Goal: Information Seeking & Learning: Learn about a topic

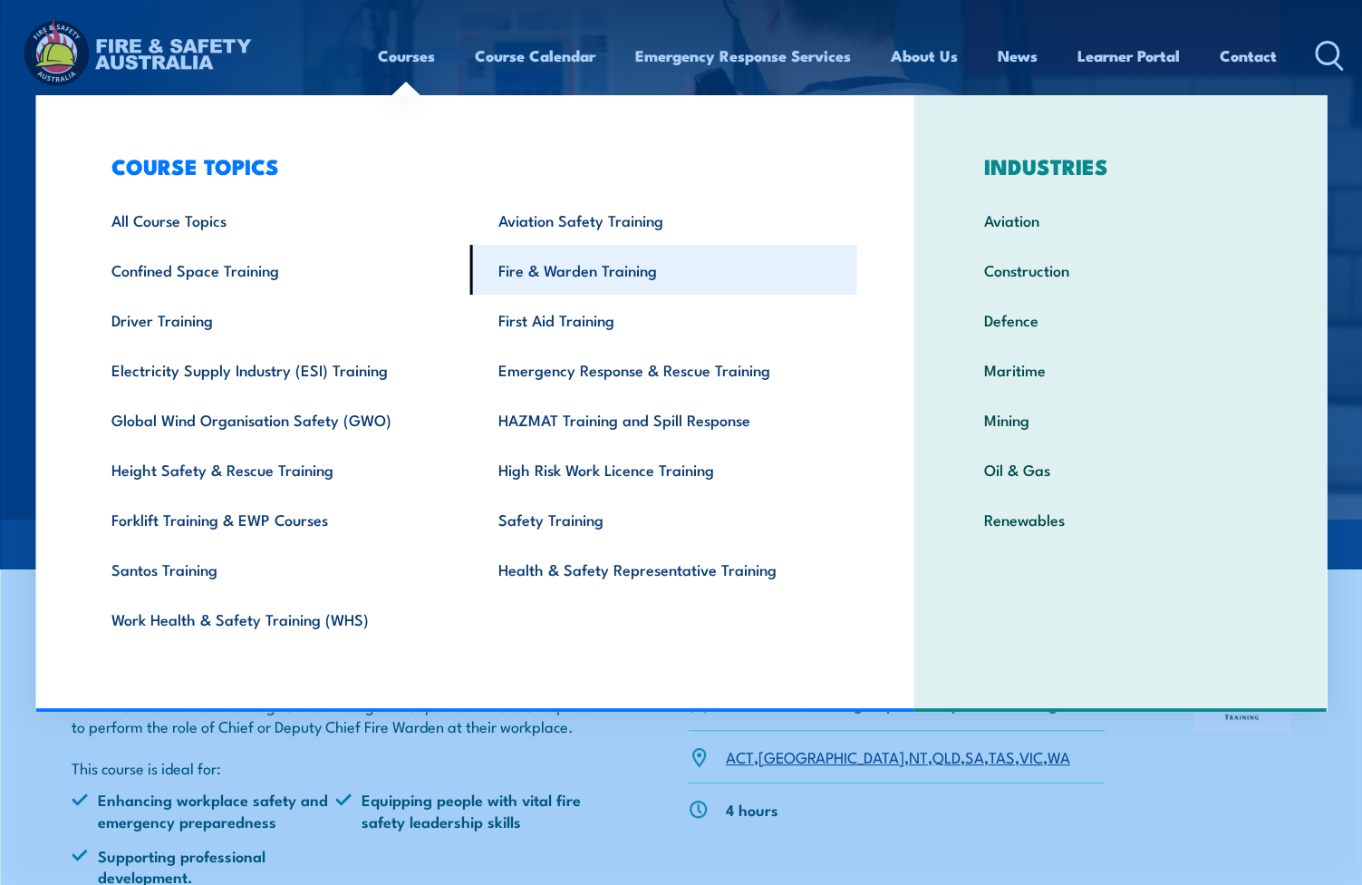
click at [560, 267] on link "Fire & Warden Training" at bounding box center [663, 270] width 387 height 50
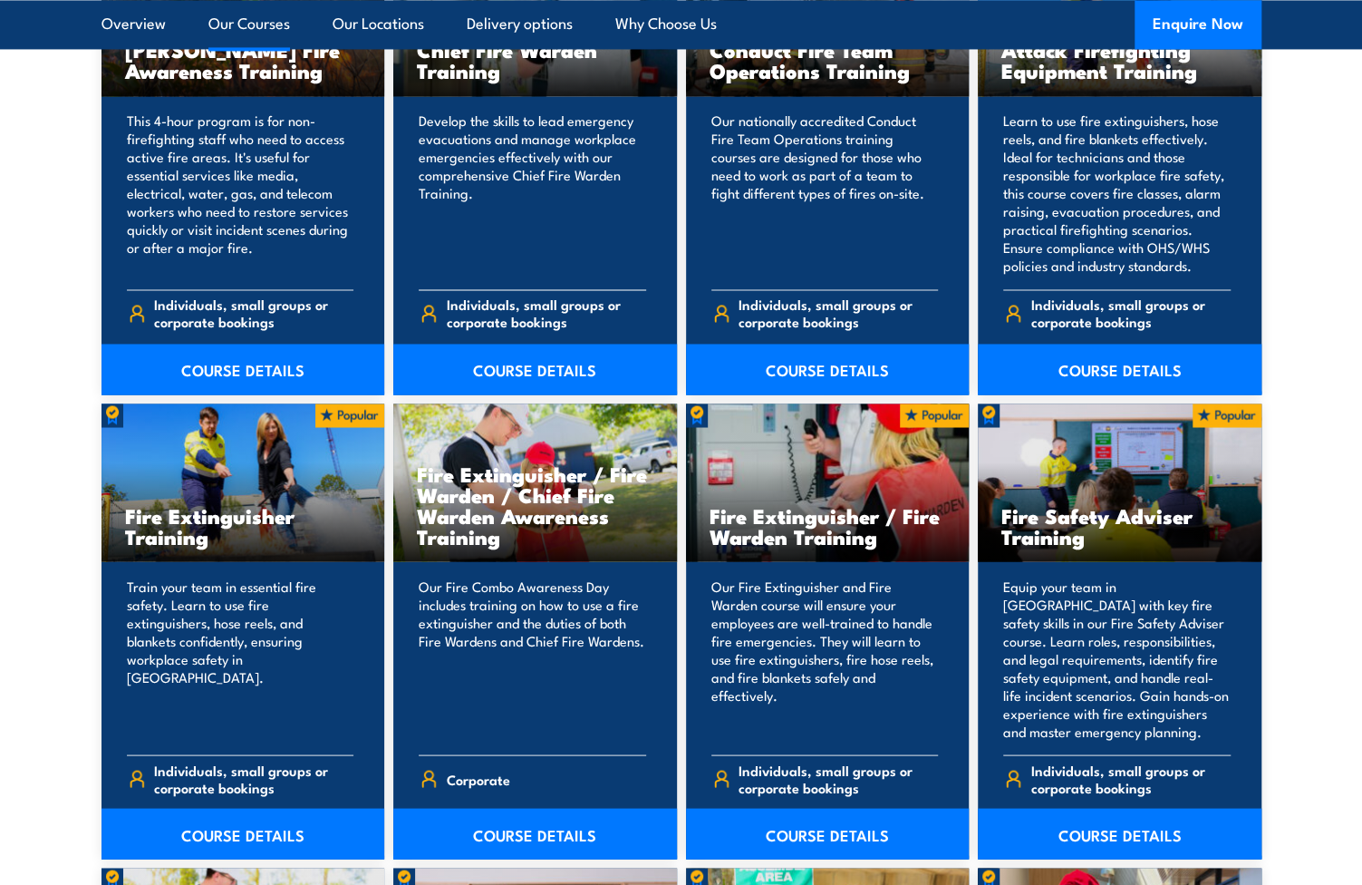
scroll to position [1722, 0]
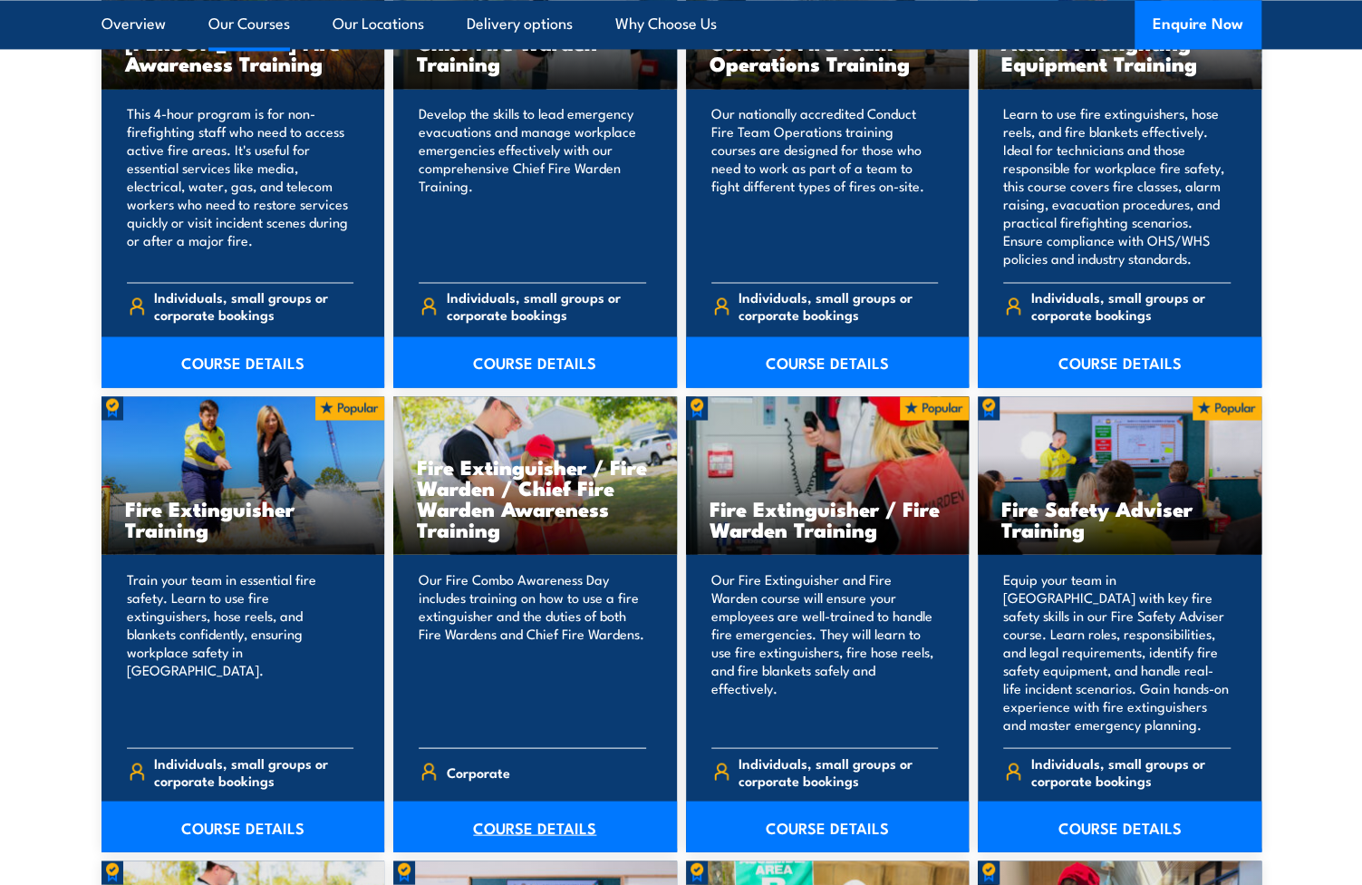
click at [497, 825] on link "COURSE DETAILS" at bounding box center [535, 825] width 284 height 51
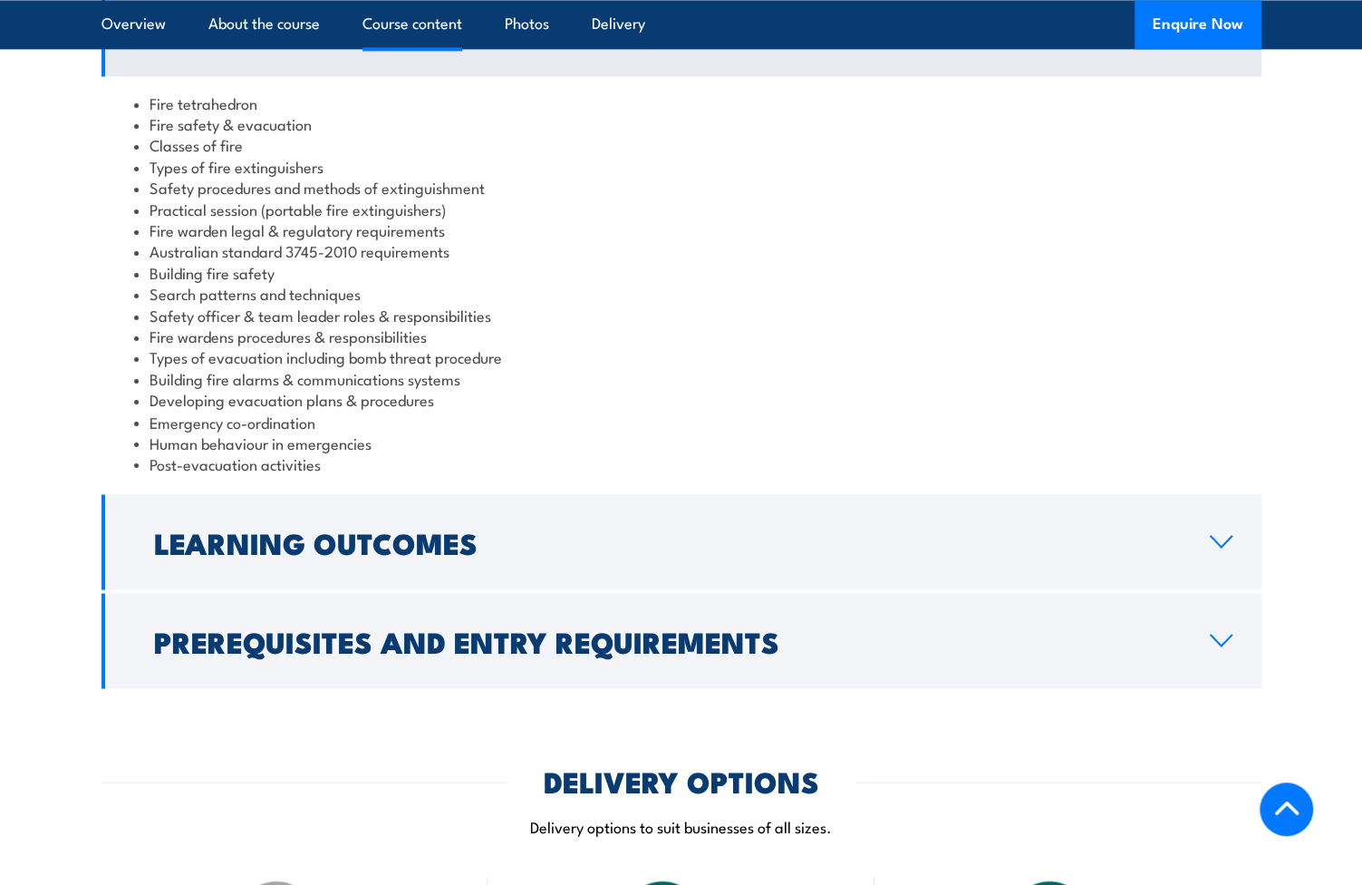
scroll to position [1722, 0]
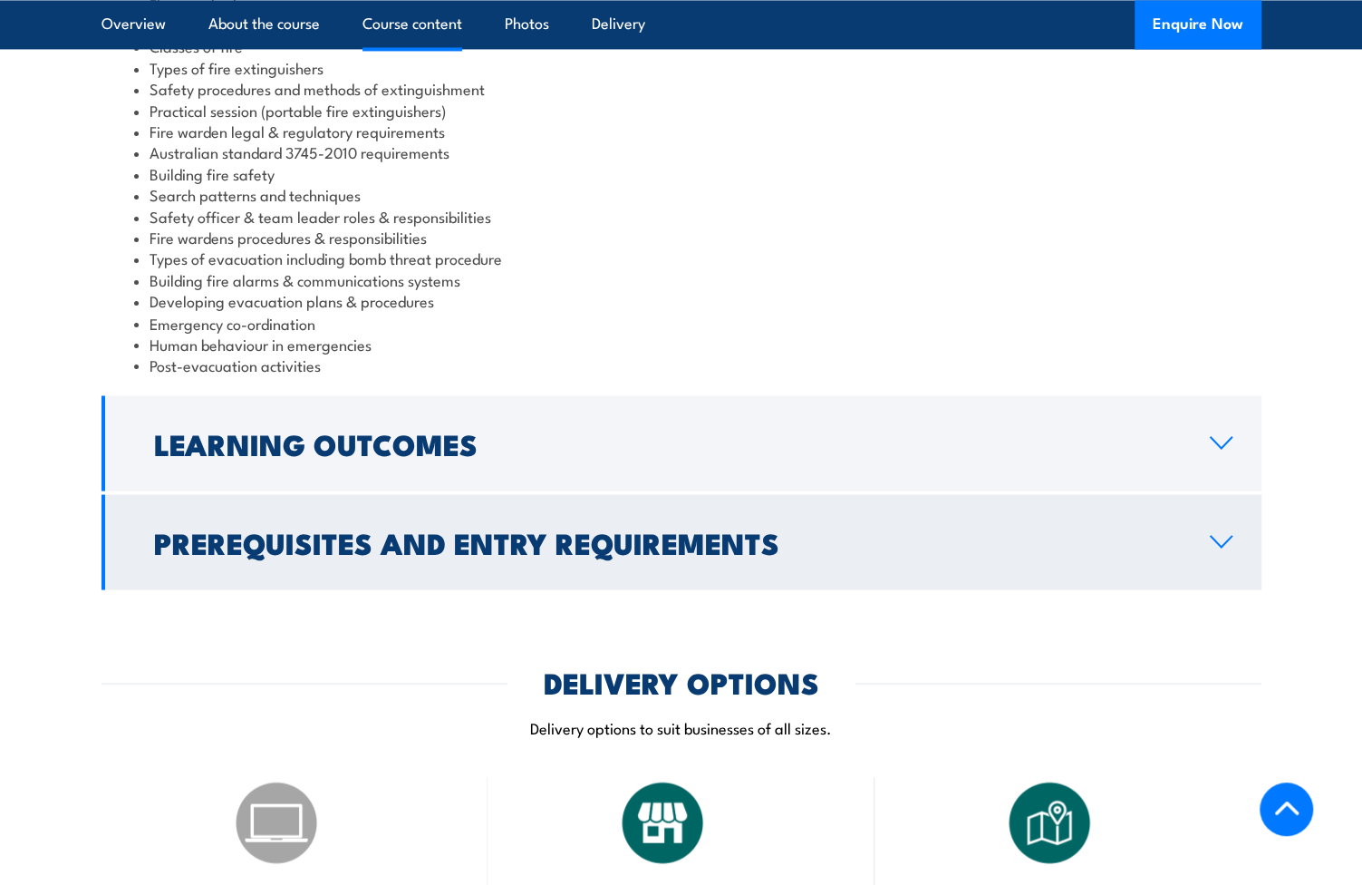
click at [665, 528] on h2 "Prerequisites and Entry Requirements" at bounding box center [667, 540] width 1027 height 25
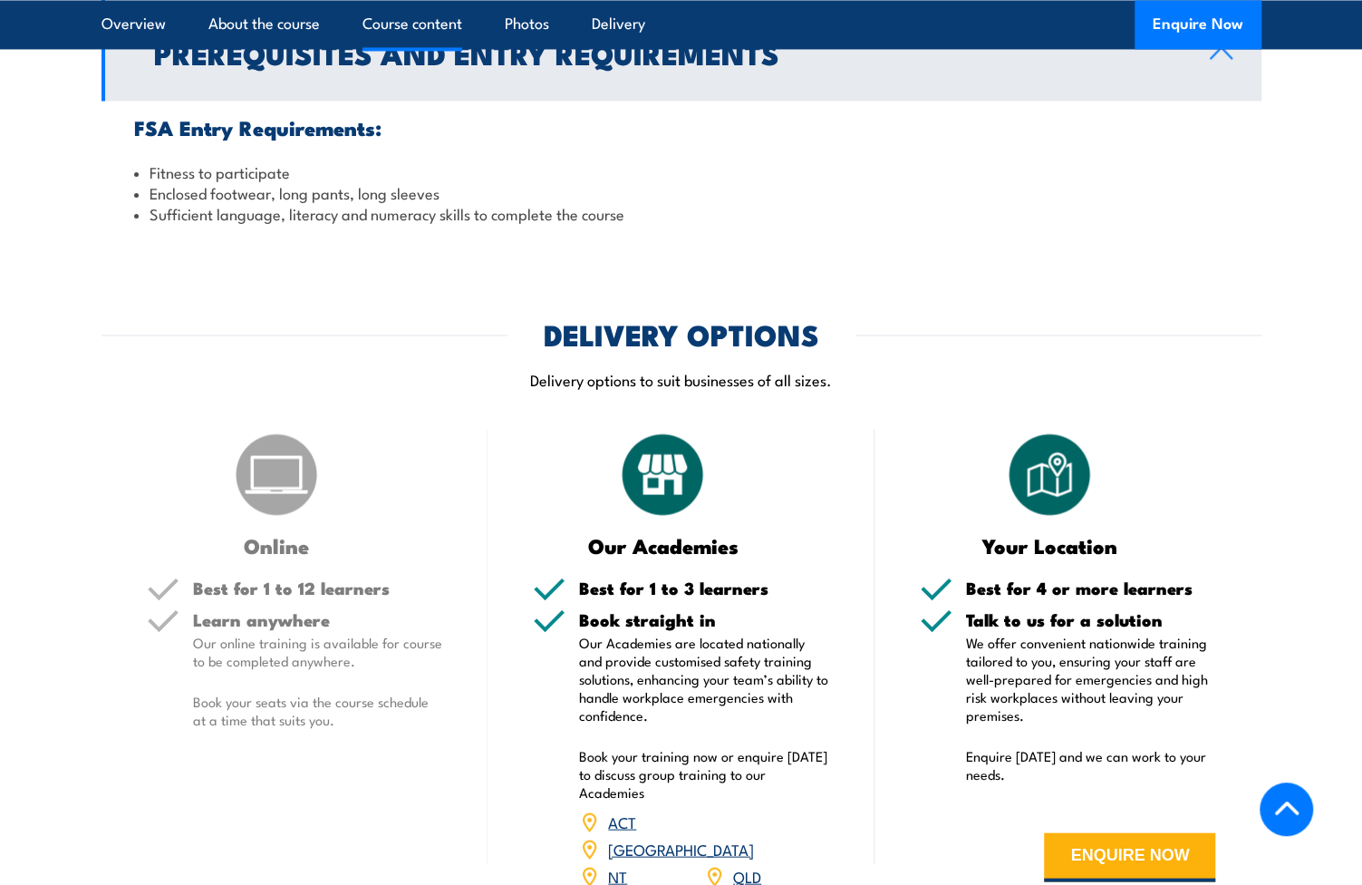
scroll to position [1838, 0]
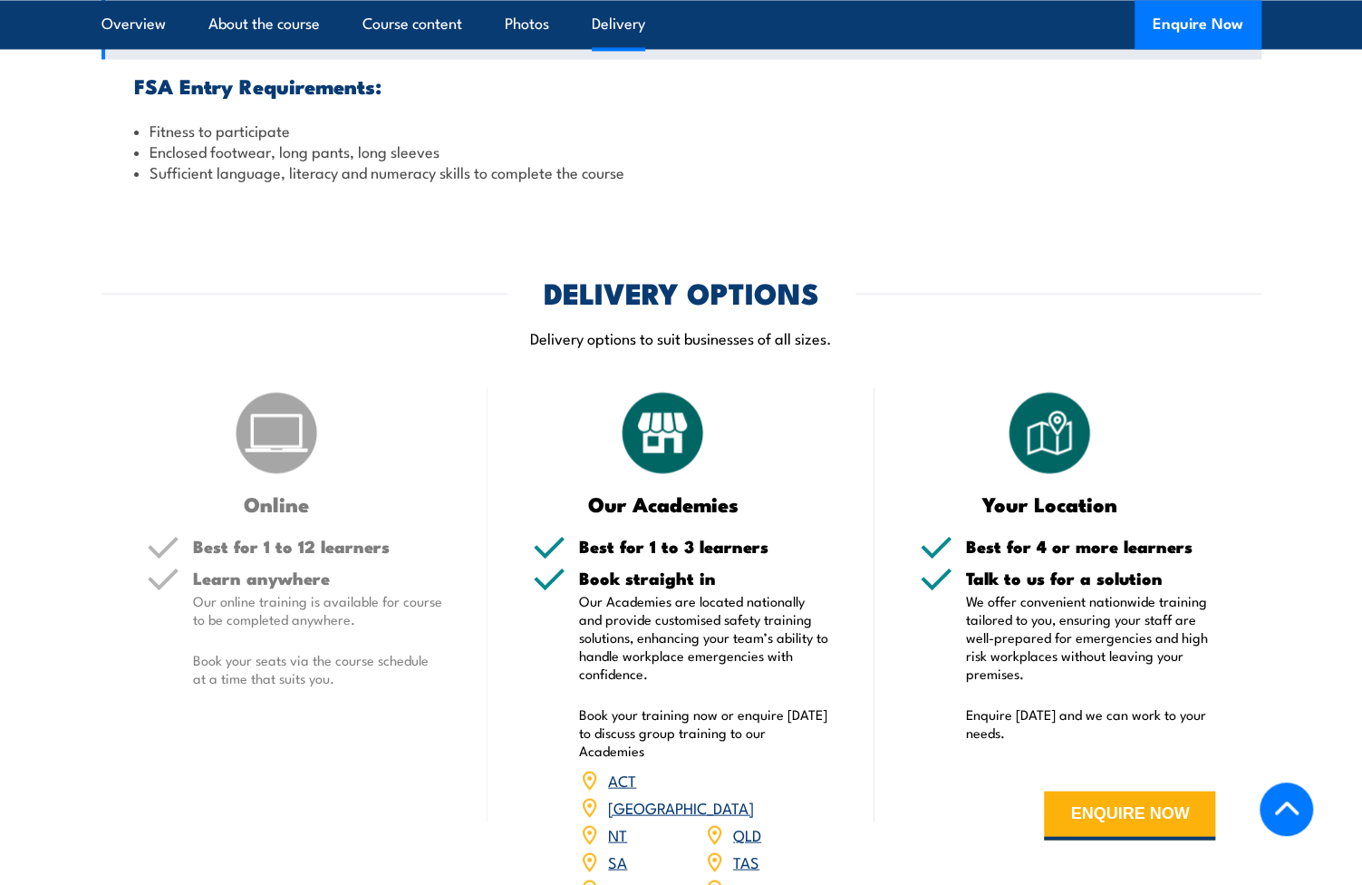
click at [305, 641] on div "Learn anywhere Our online training is available for course to be completed anyw…" at bounding box center [318, 642] width 250 height 148
click at [621, 876] on link "VIC" at bounding box center [620, 887] width 24 height 22
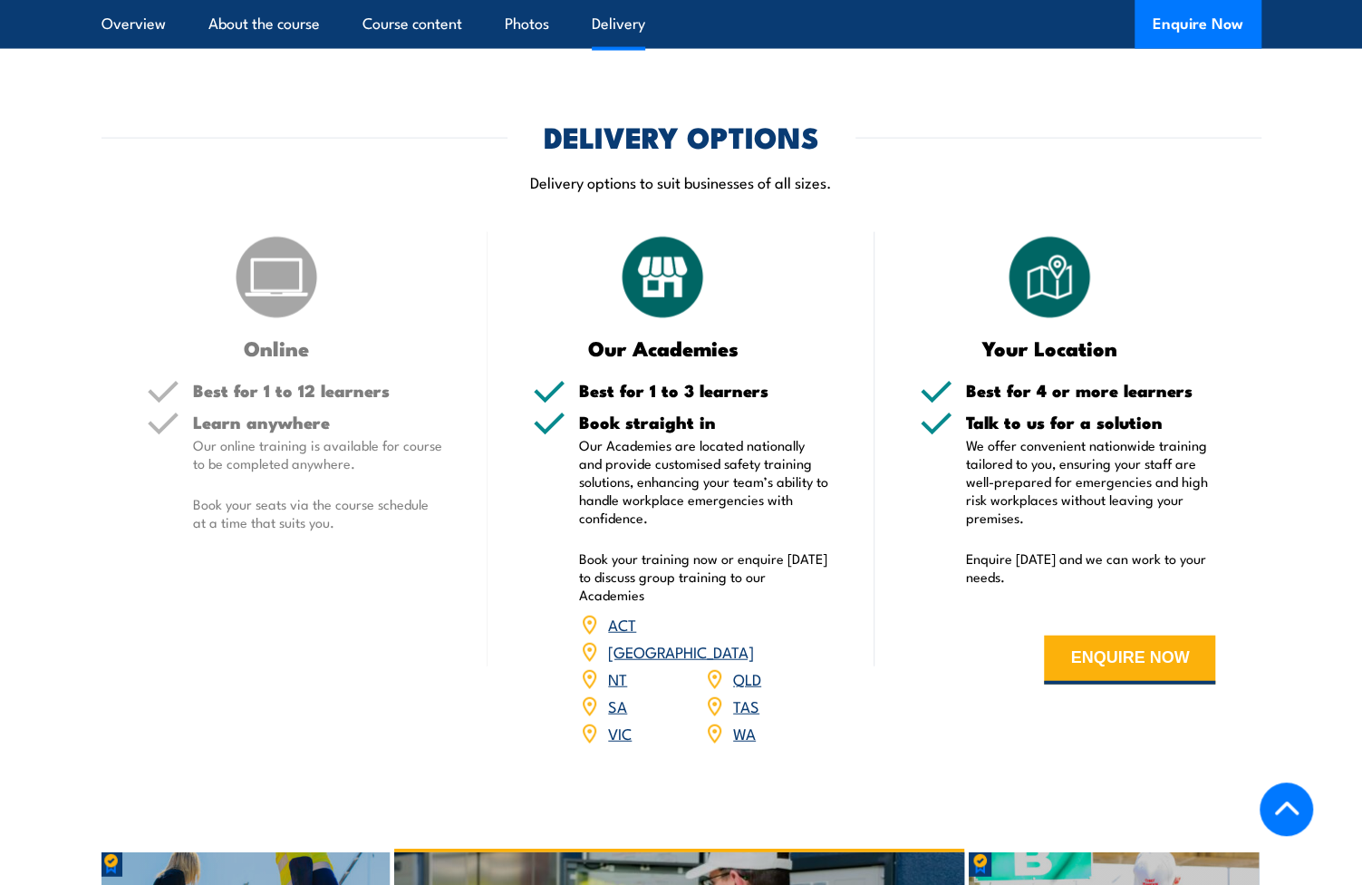
scroll to position [2224, 0]
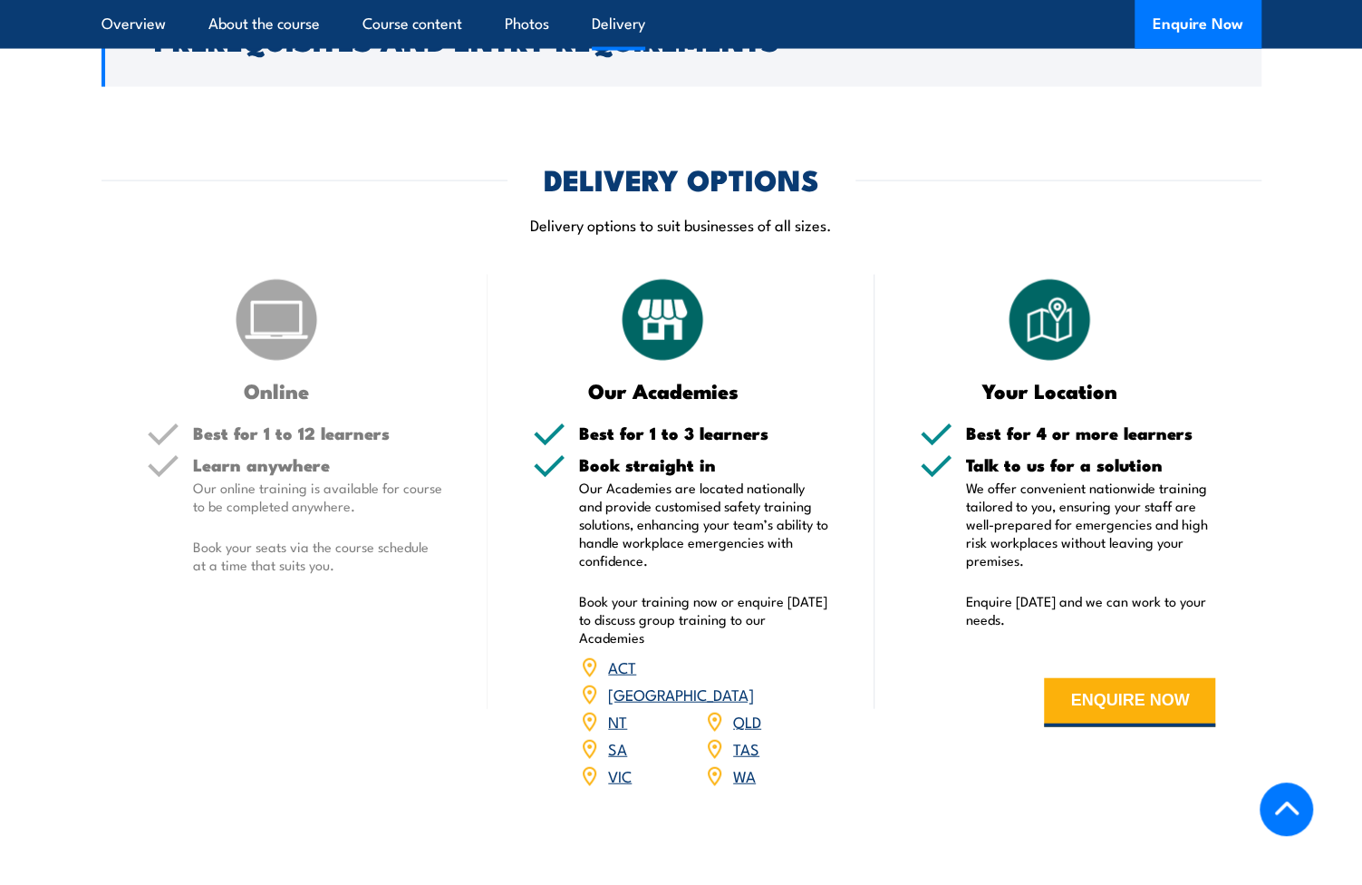
click at [649, 275] on img at bounding box center [662, 320] width 91 height 91
click at [618, 764] on link "VIC" at bounding box center [620, 775] width 24 height 22
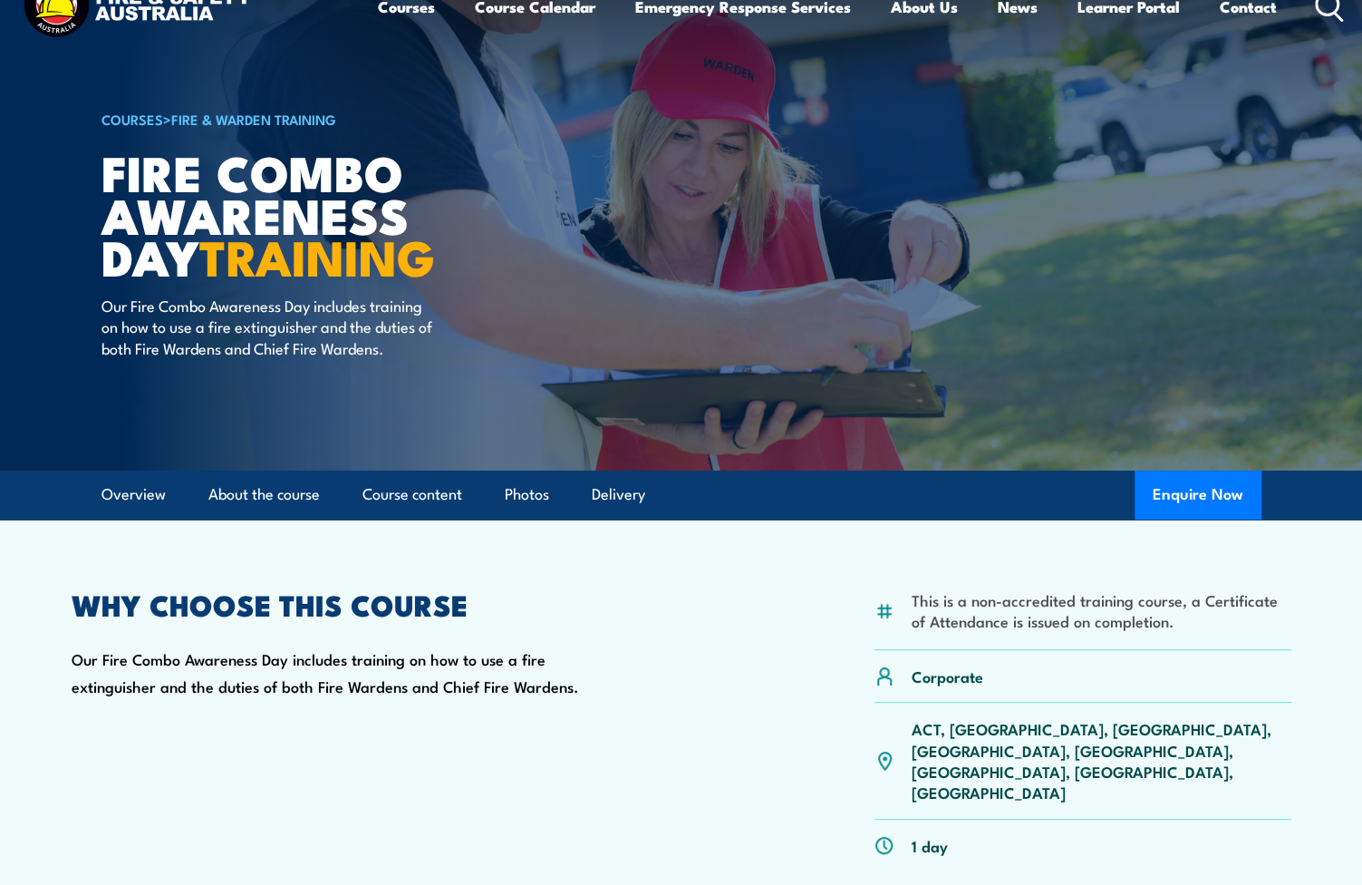
scroll to position [0, 0]
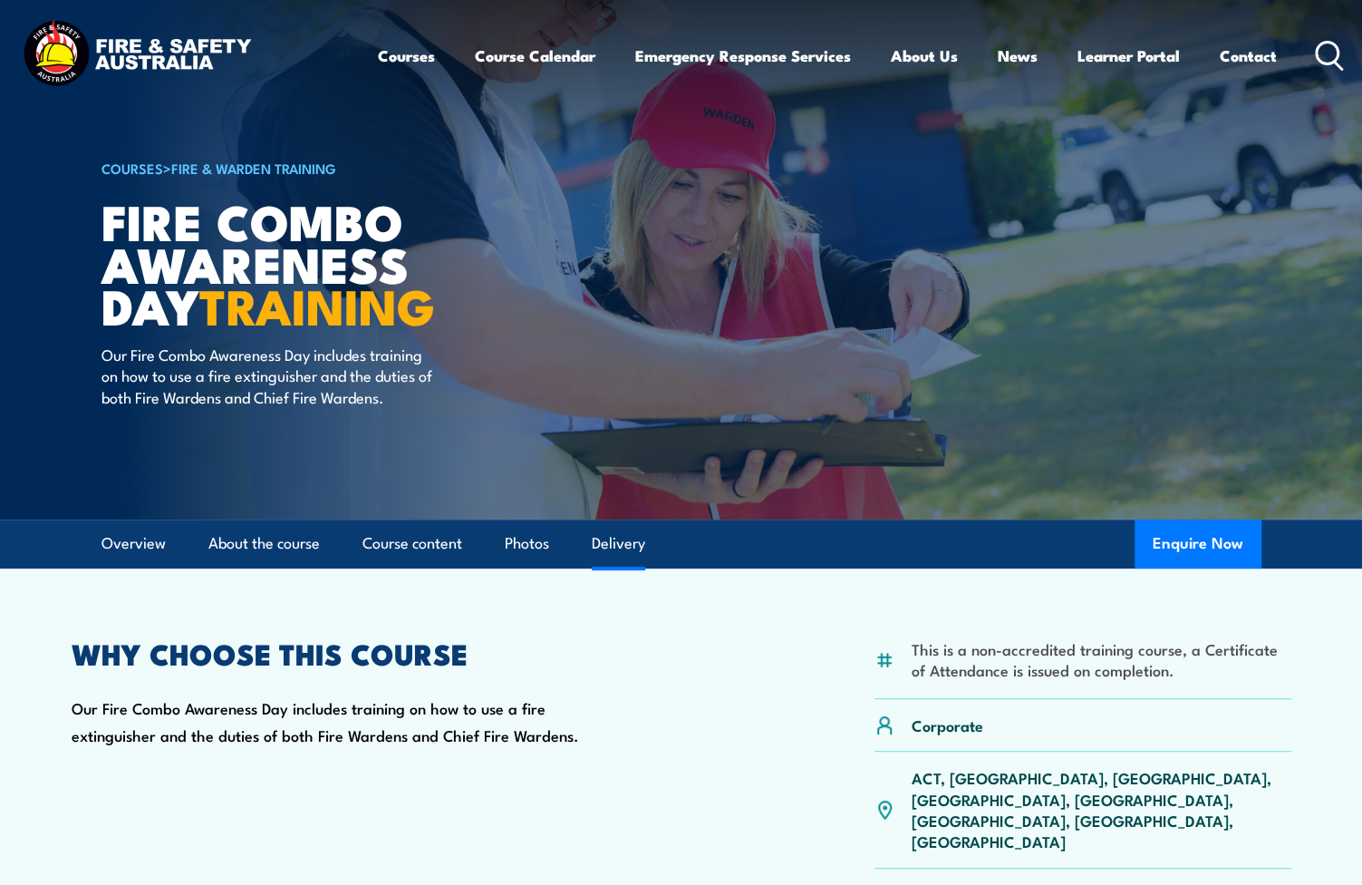
click at [622, 543] on link "Delivery" at bounding box center [618, 543] width 53 height 48
click at [1186, 536] on button "Enquire Now" at bounding box center [1198, 543] width 127 height 49
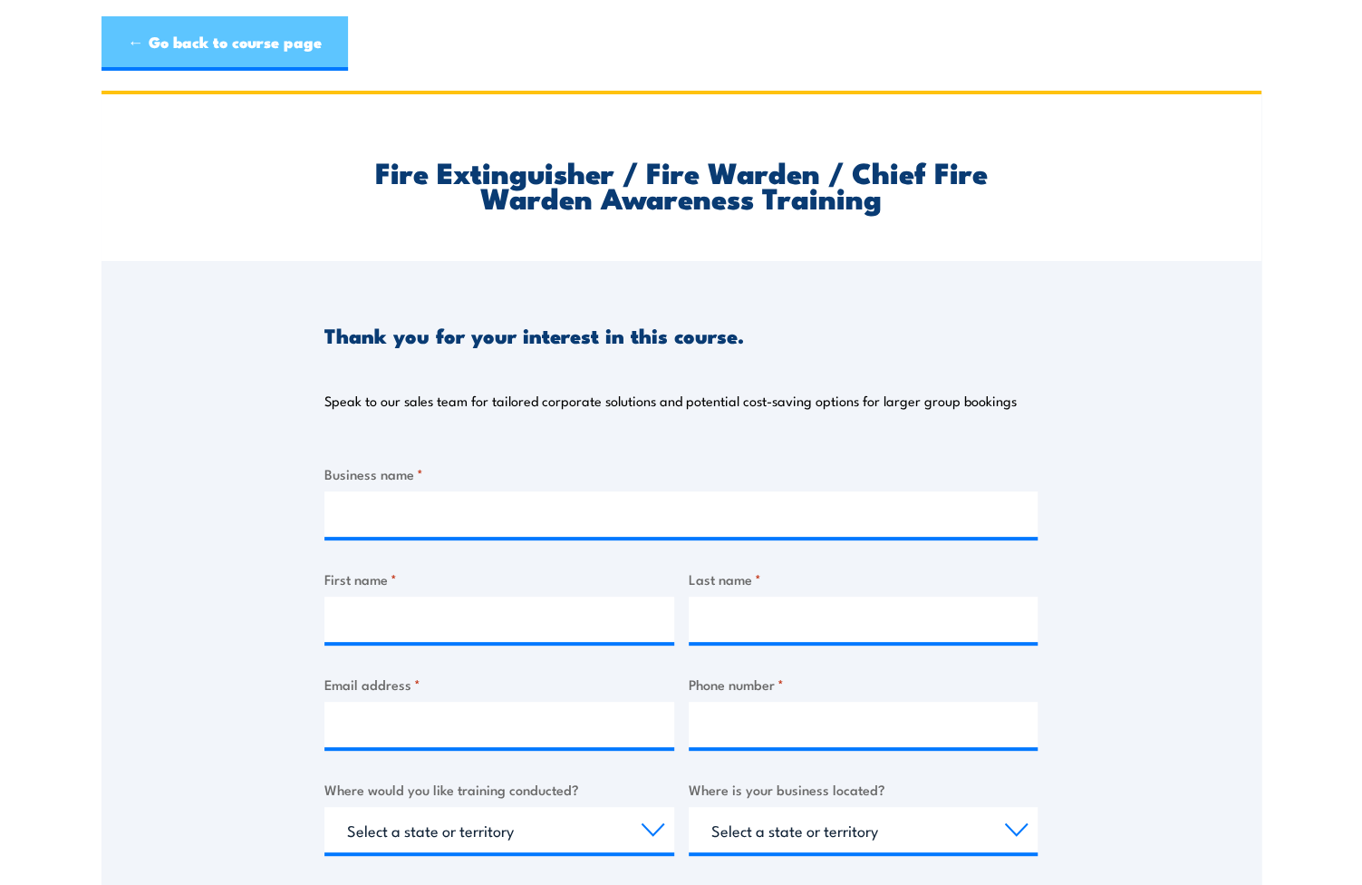
click at [189, 42] on link "← Go back to course page" at bounding box center [225, 43] width 247 height 54
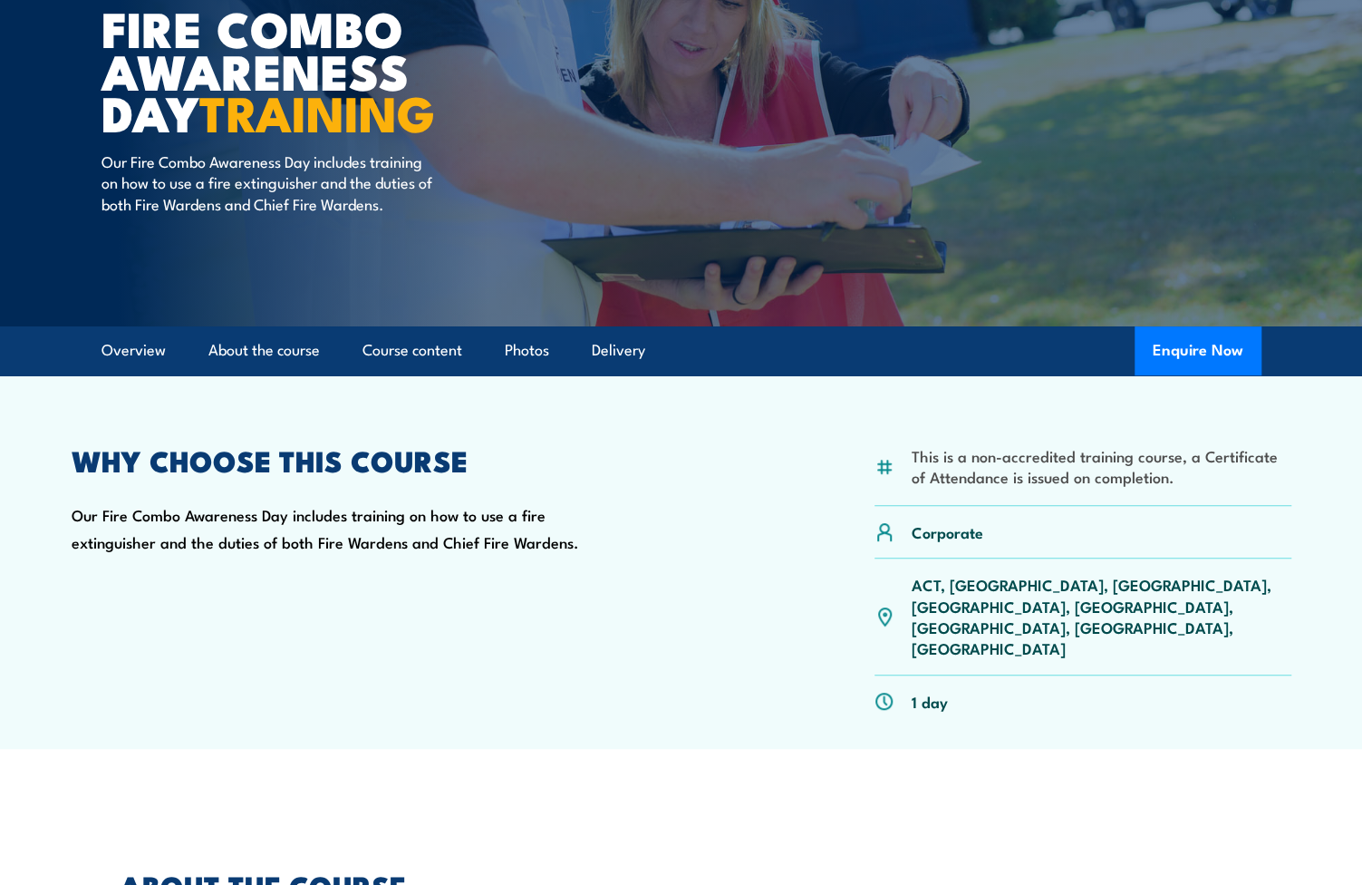
scroll to position [91, 0]
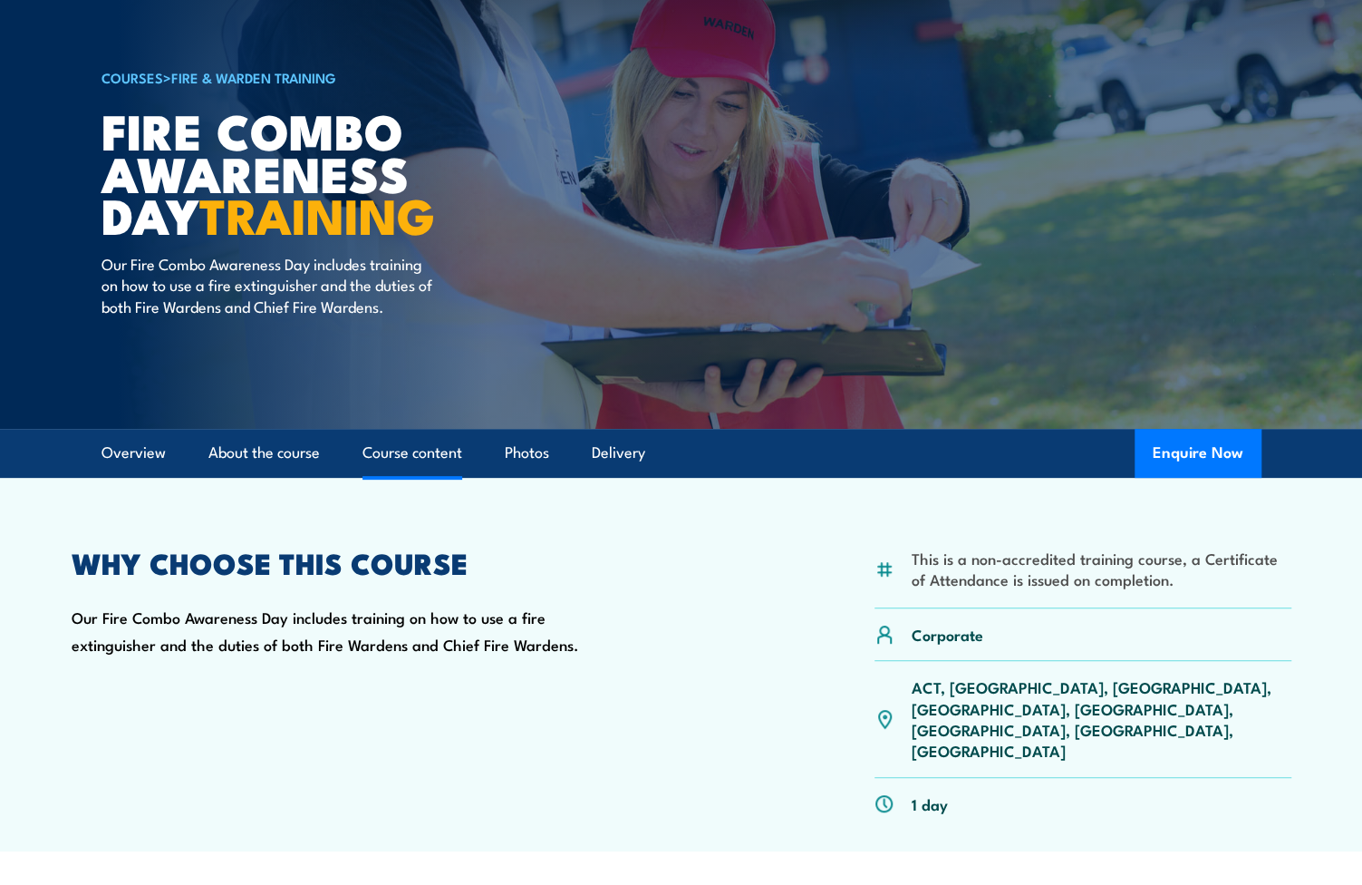
click at [406, 449] on link "Course content" at bounding box center [413, 453] width 100 height 48
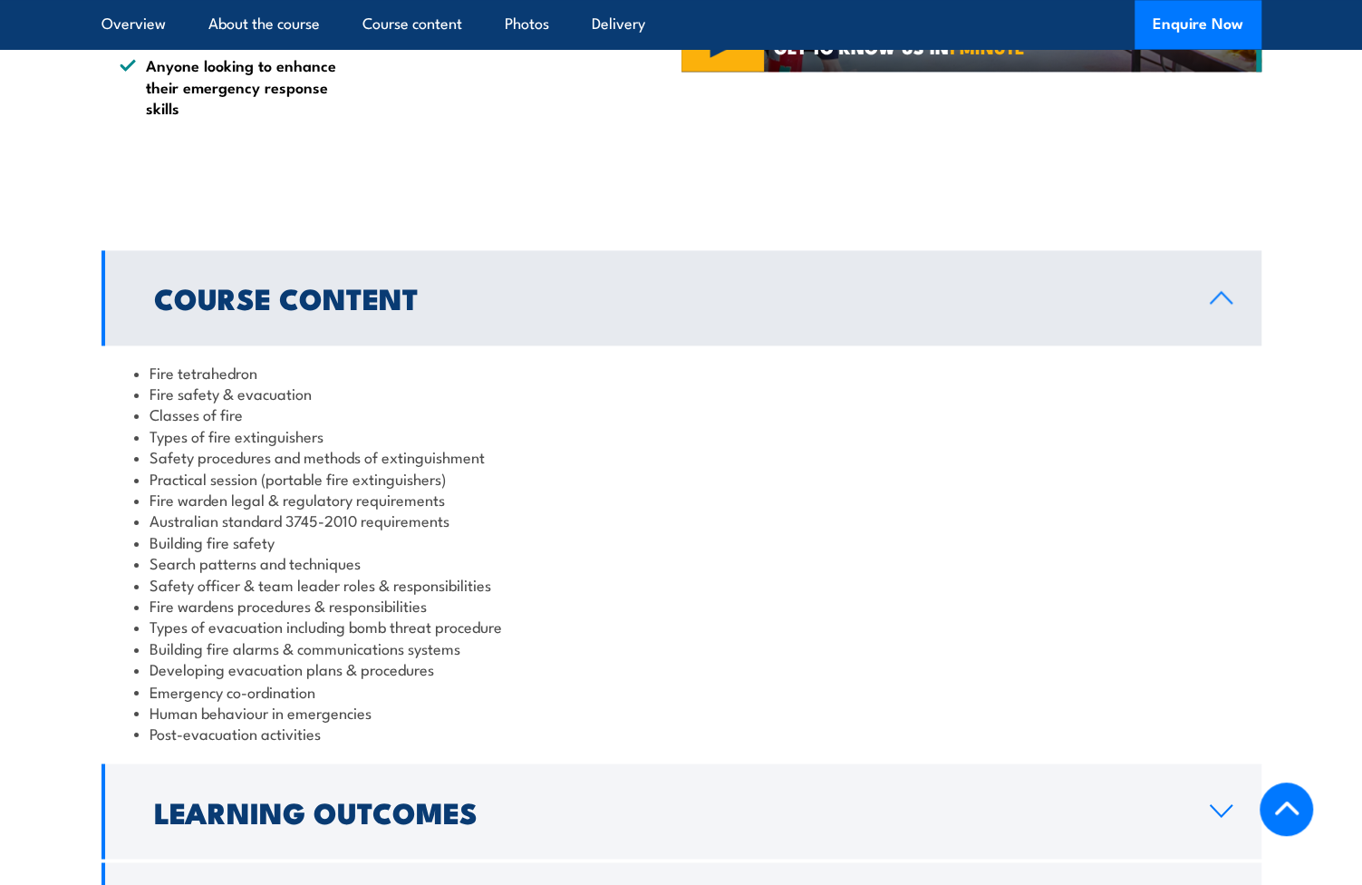
scroll to position [1427, 0]
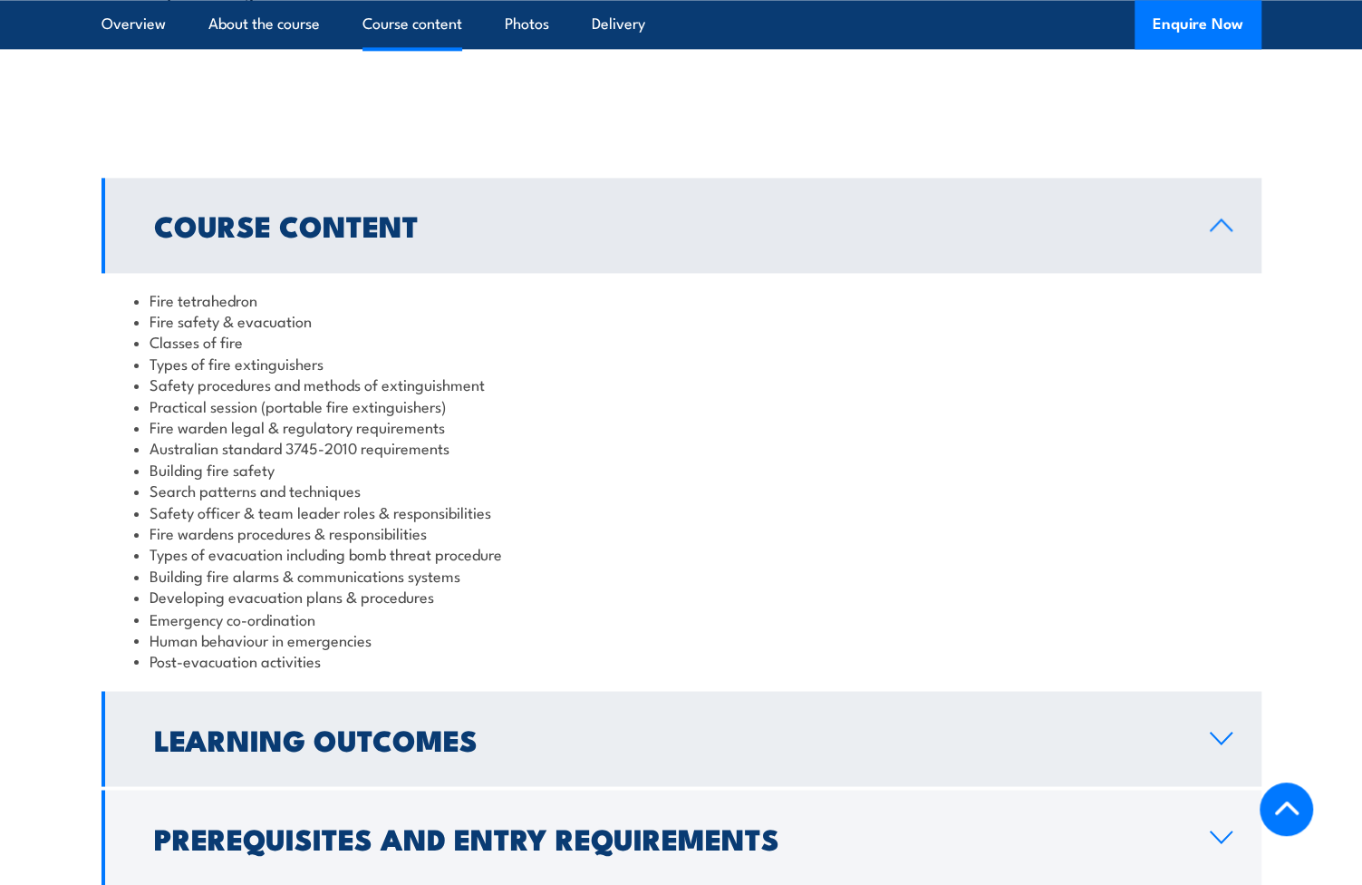
click at [552, 725] on h2 "Learning Outcomes" at bounding box center [667, 737] width 1027 height 25
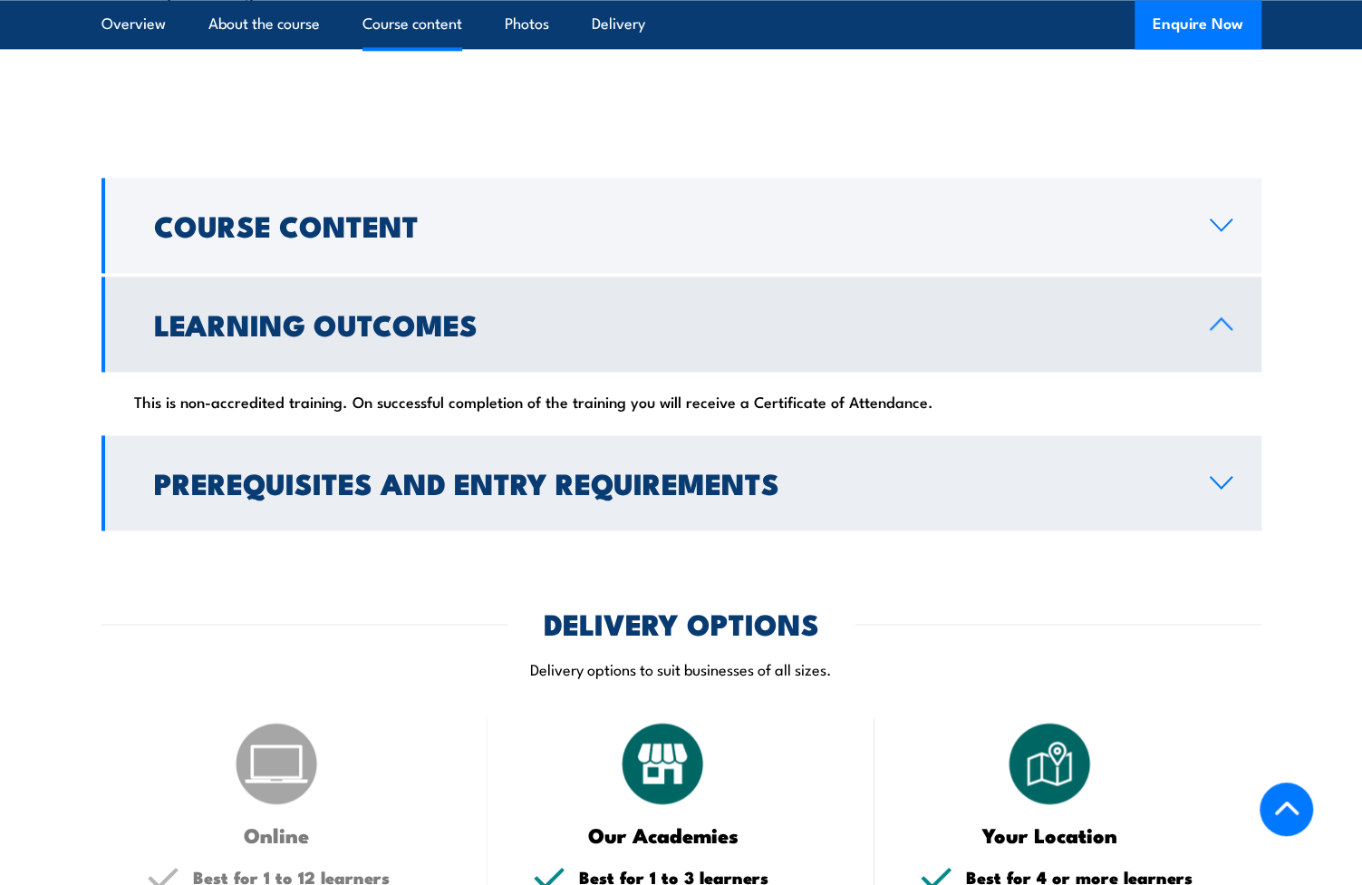
click at [547, 470] on h2 "Prerequisites and Entry Requirements" at bounding box center [667, 482] width 1027 height 25
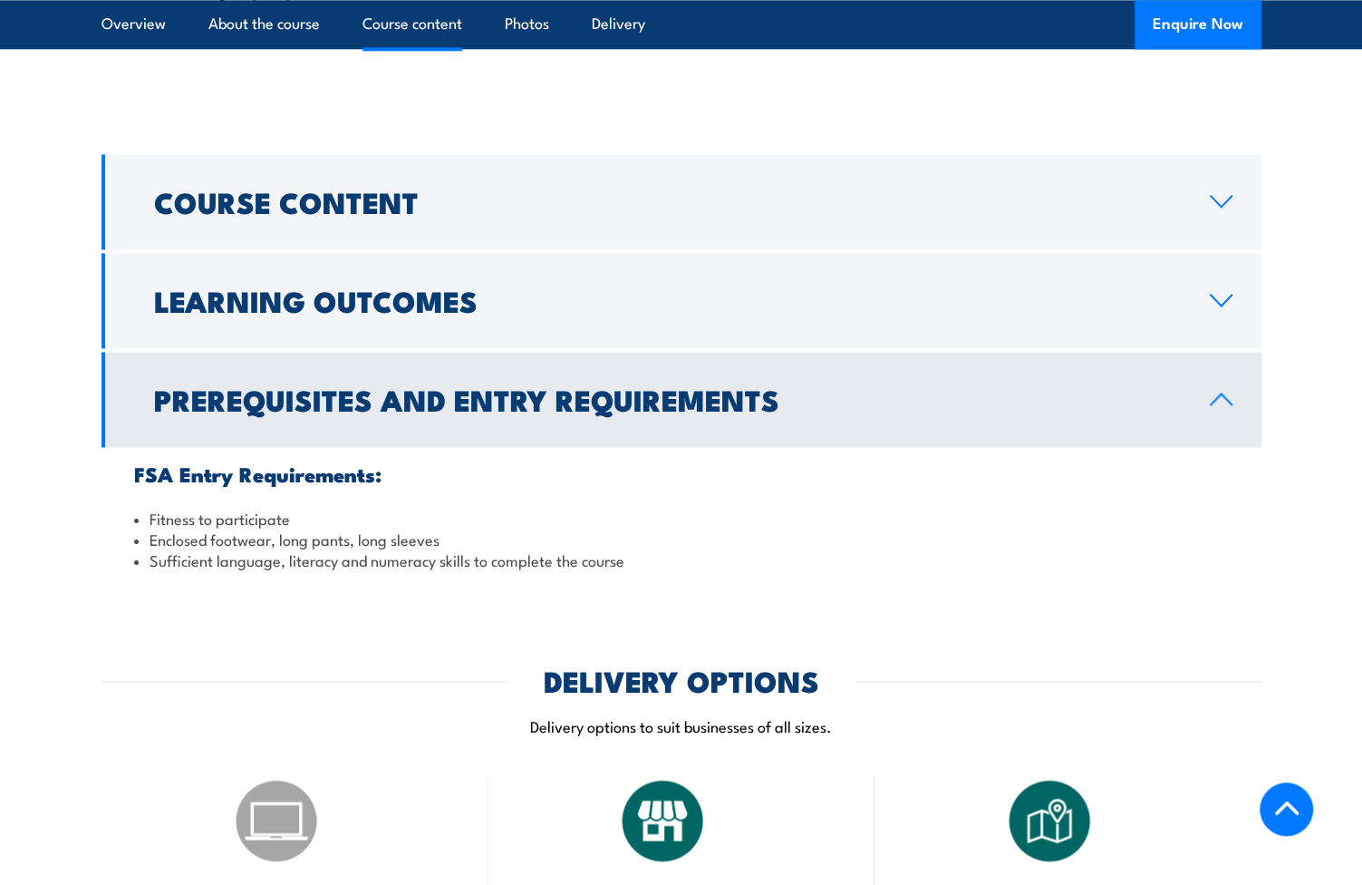
scroll to position [1903, 0]
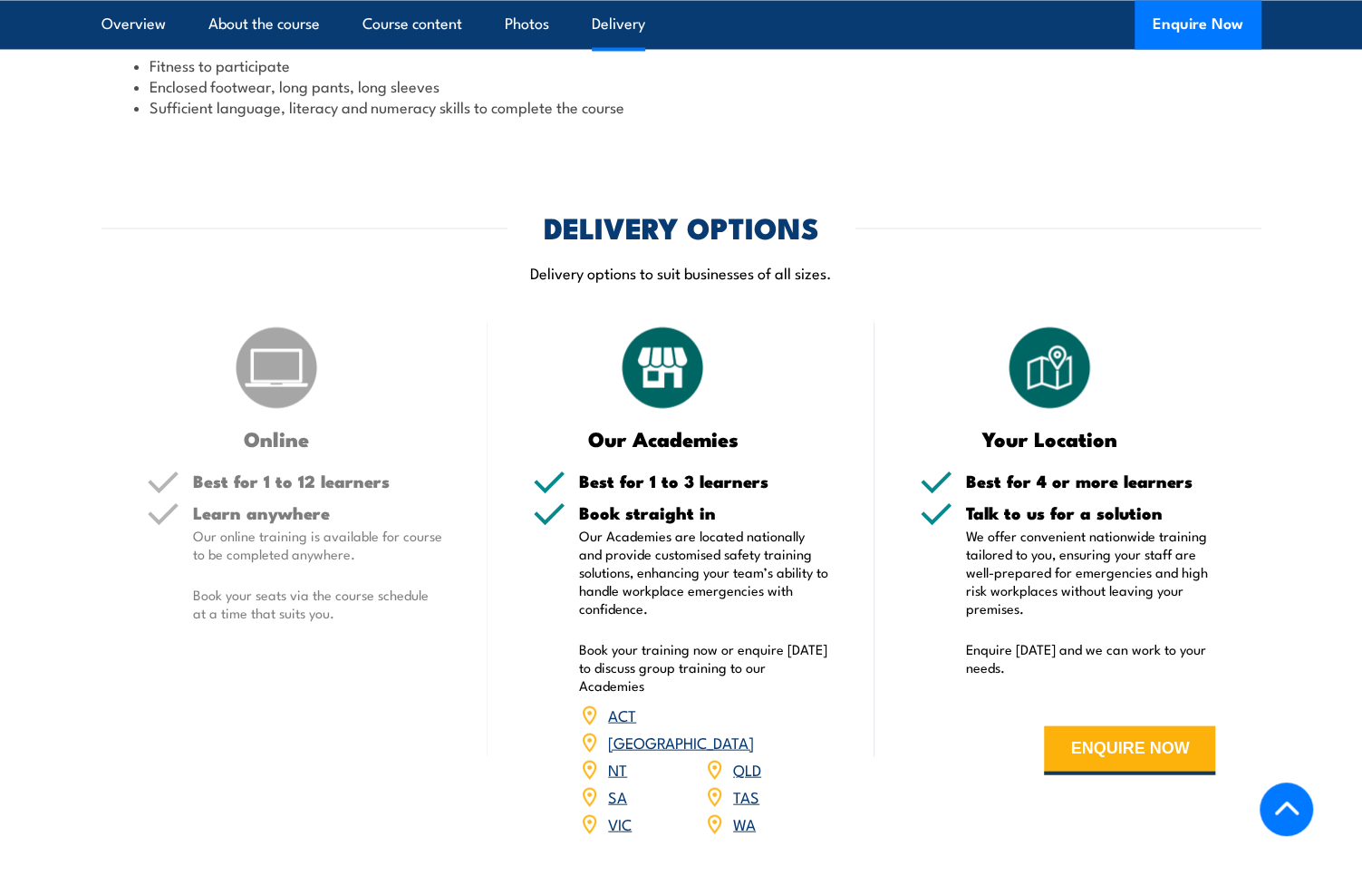
click at [662, 427] on h3 "Our Academies" at bounding box center [663, 437] width 260 height 21
click at [663, 427] on h3 "Our Academies" at bounding box center [663, 437] width 260 height 21
click at [691, 639] on p "Book your training now or enquire today to discuss group training to our Academ…" at bounding box center [704, 666] width 250 height 54
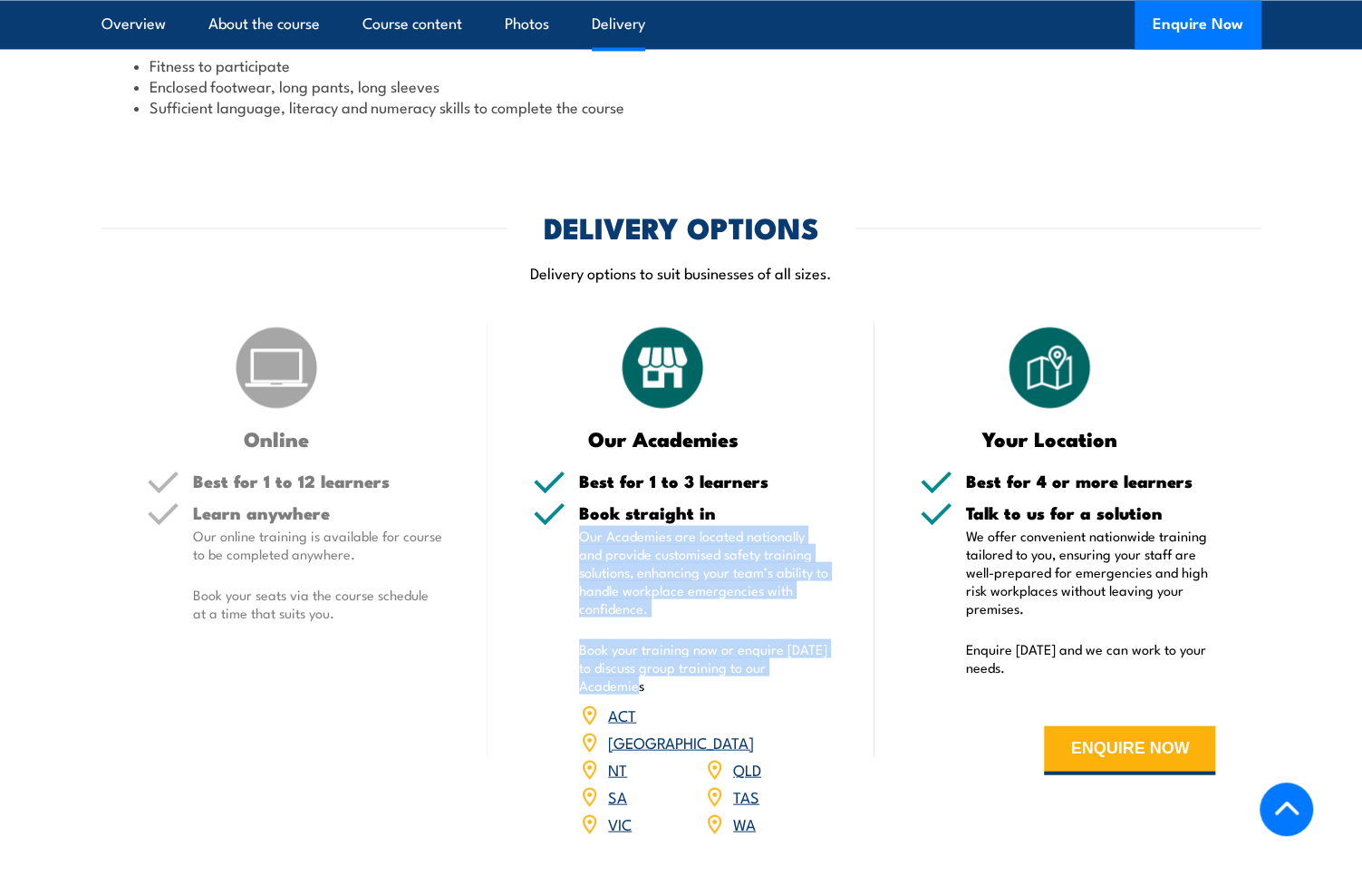
drag, startPoint x: 645, startPoint y: 625, endPoint x: 576, endPoint y: 479, distance: 162.6
click at [576, 503] on div "Book straight in Our Academies are located nationally and provide customised sa…" at bounding box center [681, 681] width 296 height 356
drag, startPoint x: 576, startPoint y: 479, endPoint x: 604, endPoint y: 493, distance: 31.6
click at [604, 526] on p "Our Academies are located nationally and provide customised safety training sol…" at bounding box center [704, 571] width 250 height 91
click at [683, 526] on p "Our Academies are located nationally and provide customised safety training sol…" at bounding box center [704, 571] width 250 height 91
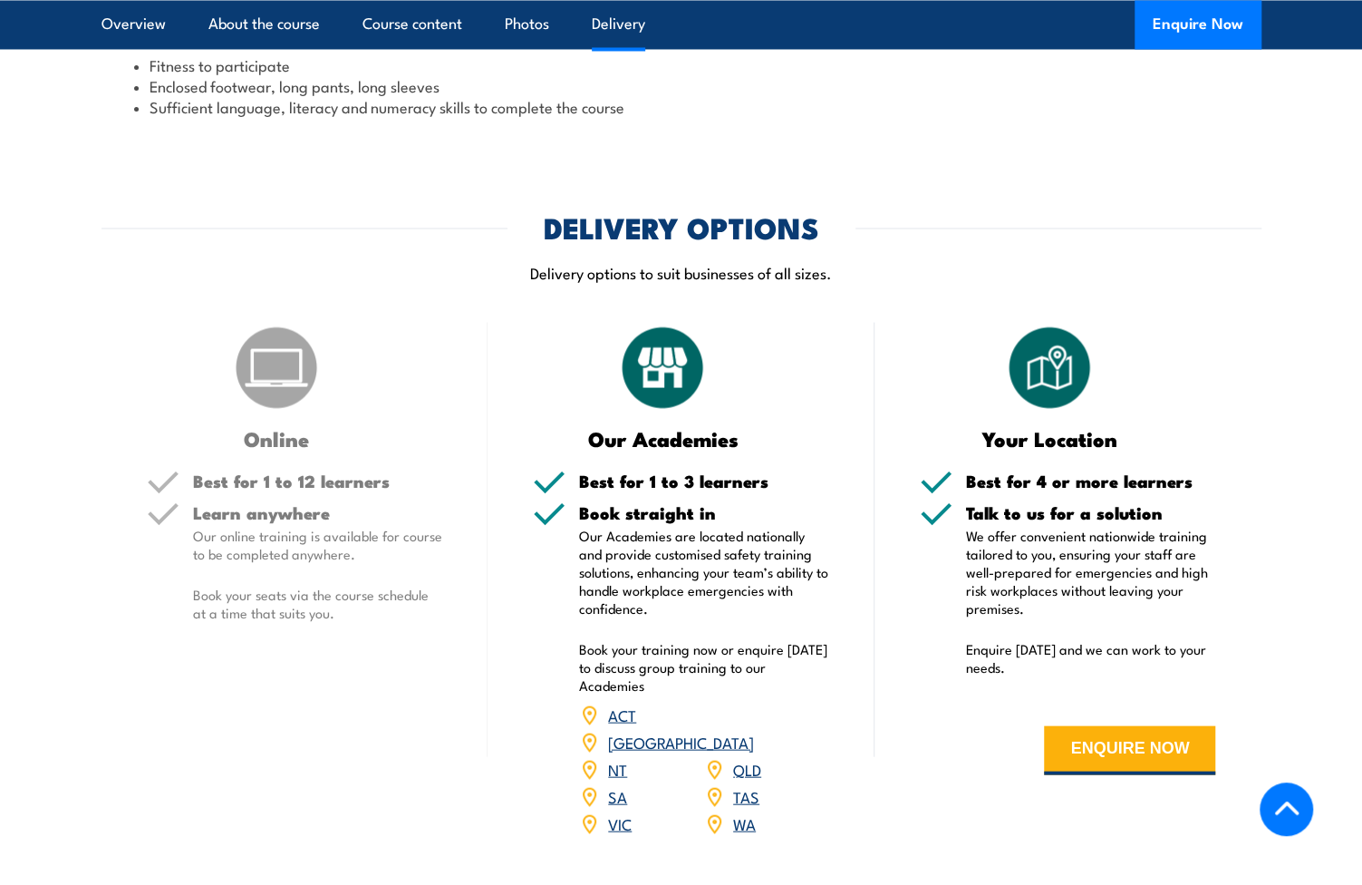
click at [683, 526] on p "Our Academies are located nationally and provide customised safety training sol…" at bounding box center [704, 571] width 250 height 91
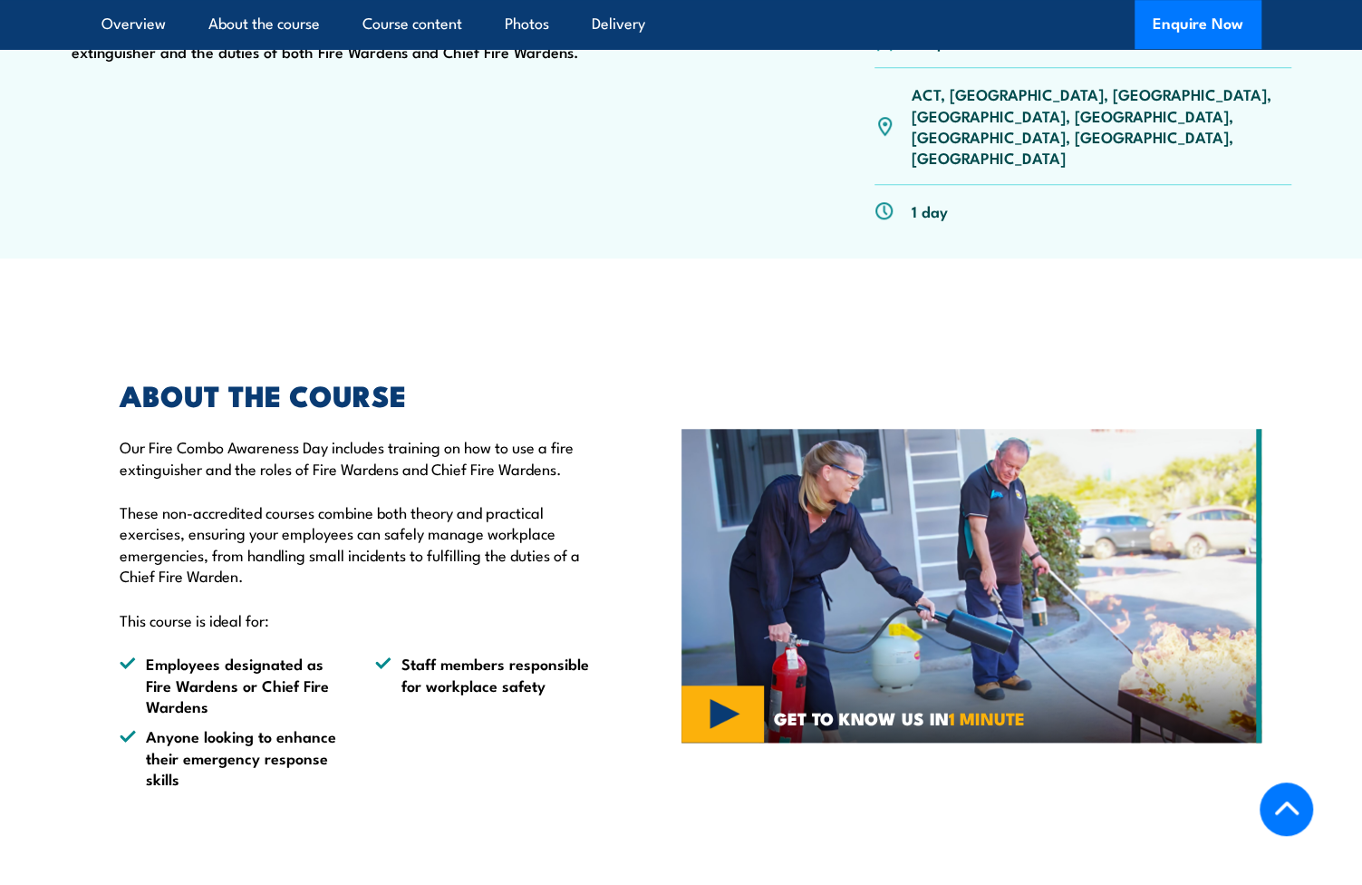
scroll to position [725, 0]
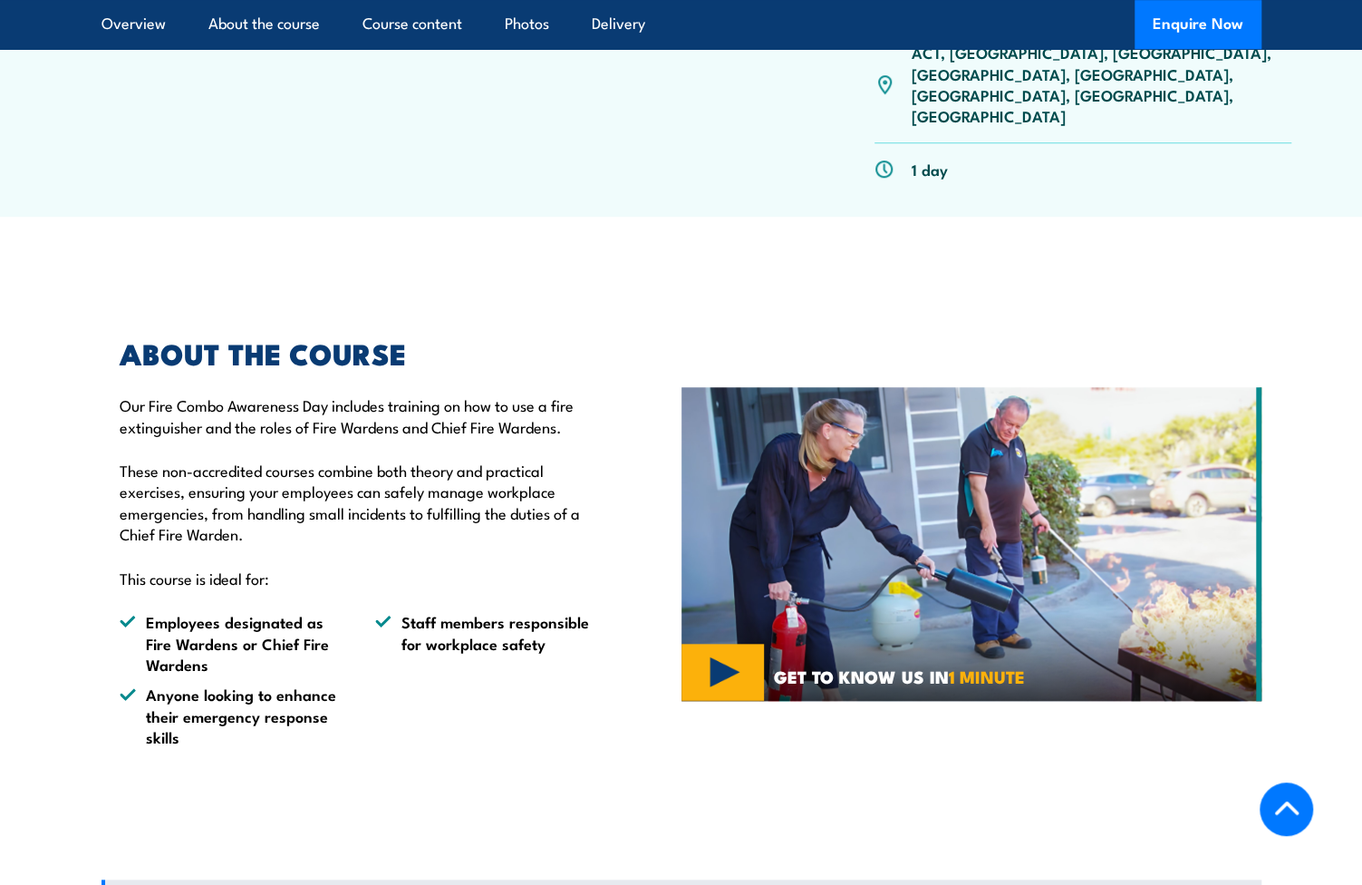
click at [625, 607] on div "ABOUT THE COURSE Our Fire Combo Awareness Day includes training on how to use a…" at bounding box center [392, 544] width 580 height 498
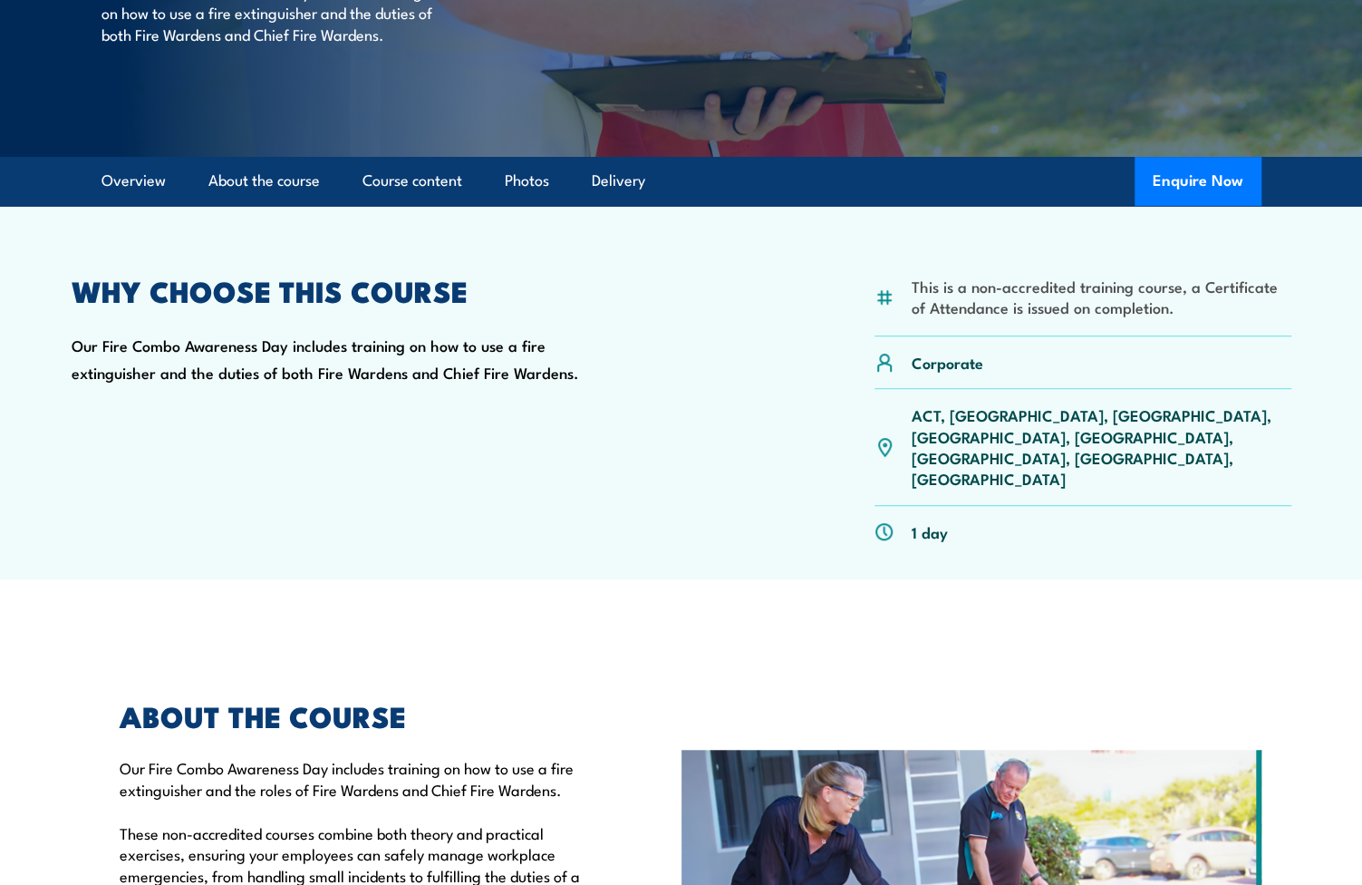
scroll to position [0, 0]
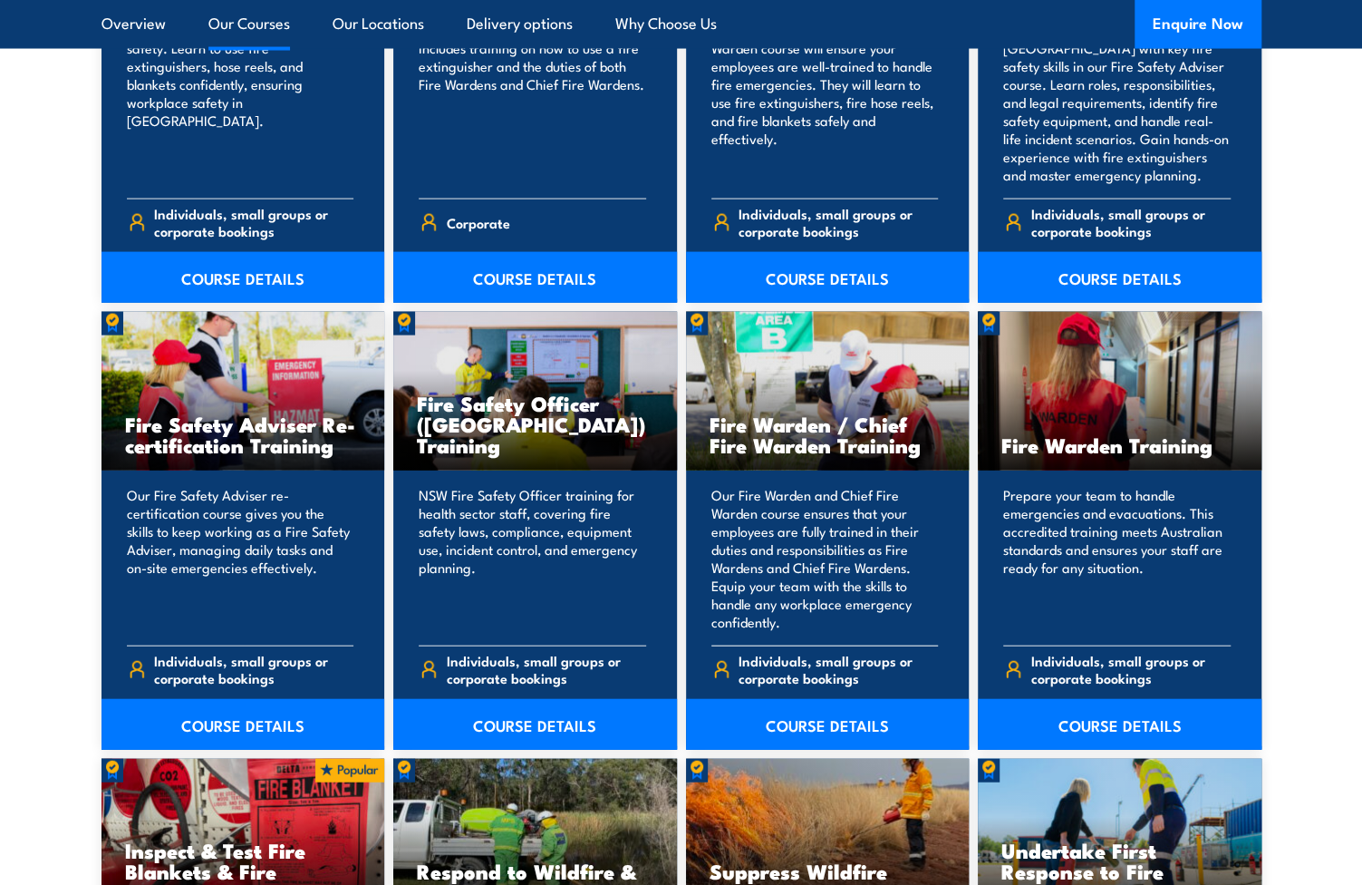
scroll to position [2175, 0]
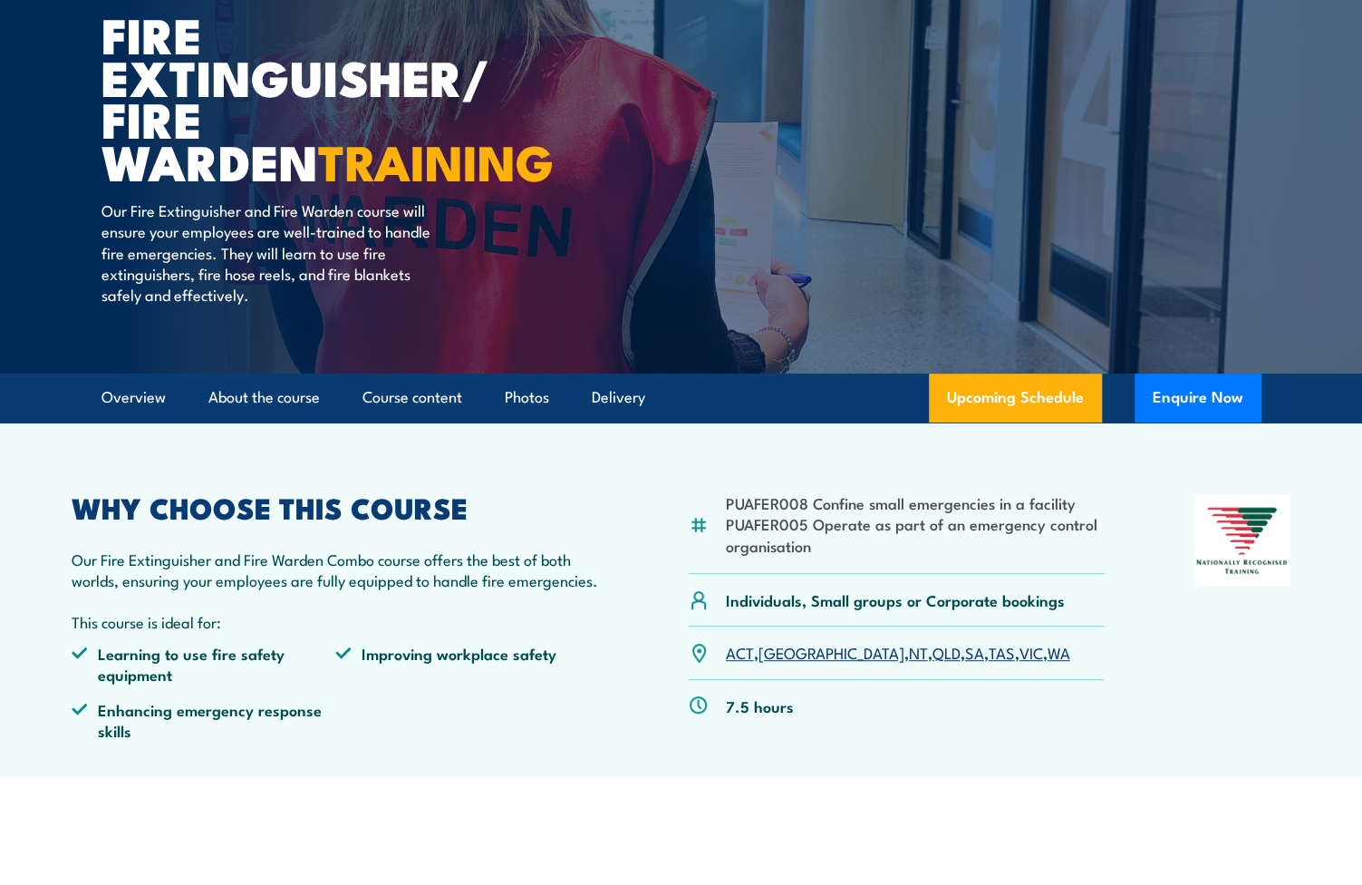
scroll to position [91, 0]
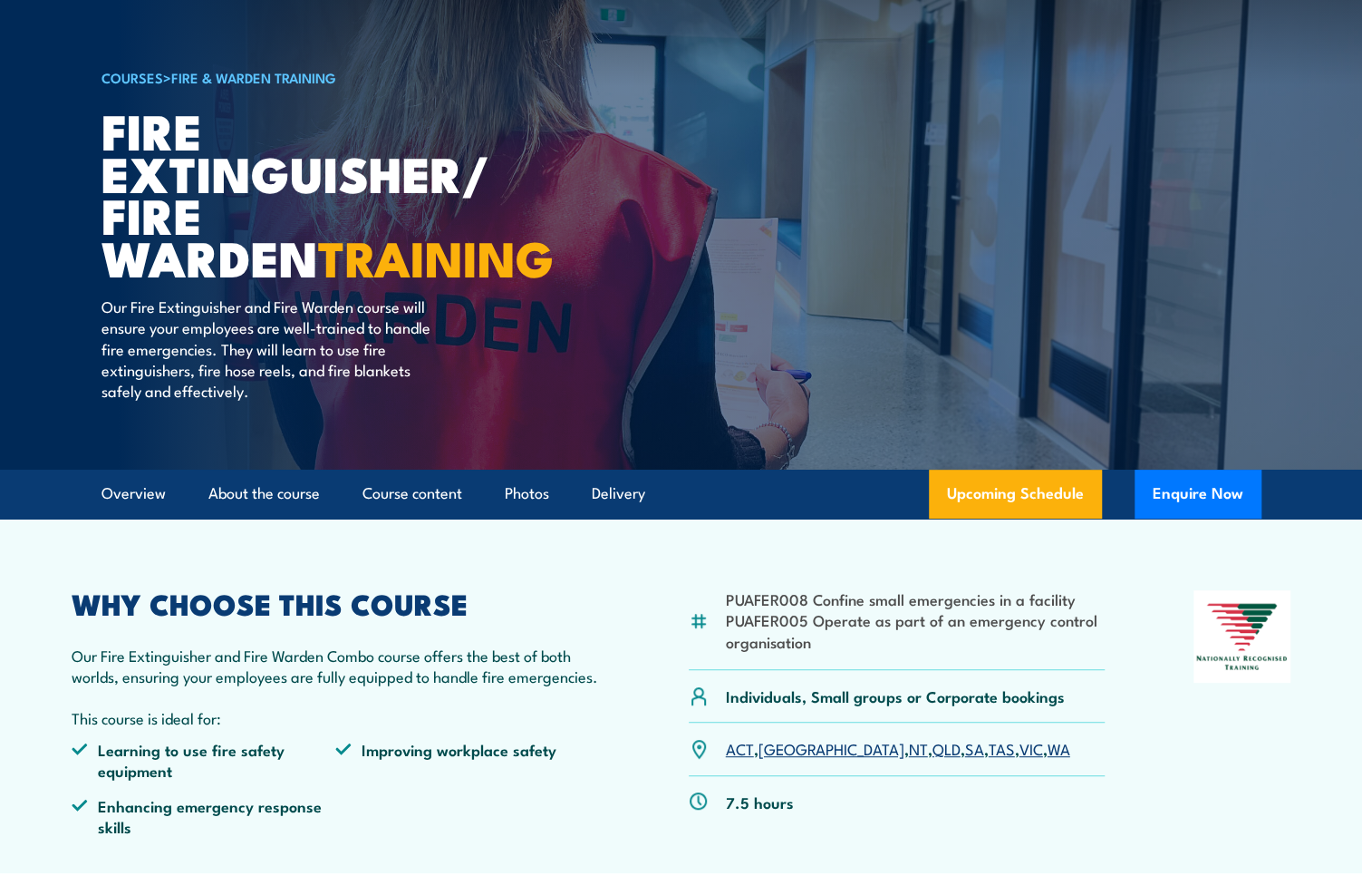
click at [87, 557] on article "PUAFER008 Confine small emergencies in a facility PUAFER005 Operate as part of …" at bounding box center [681, 695] width 1269 height 354
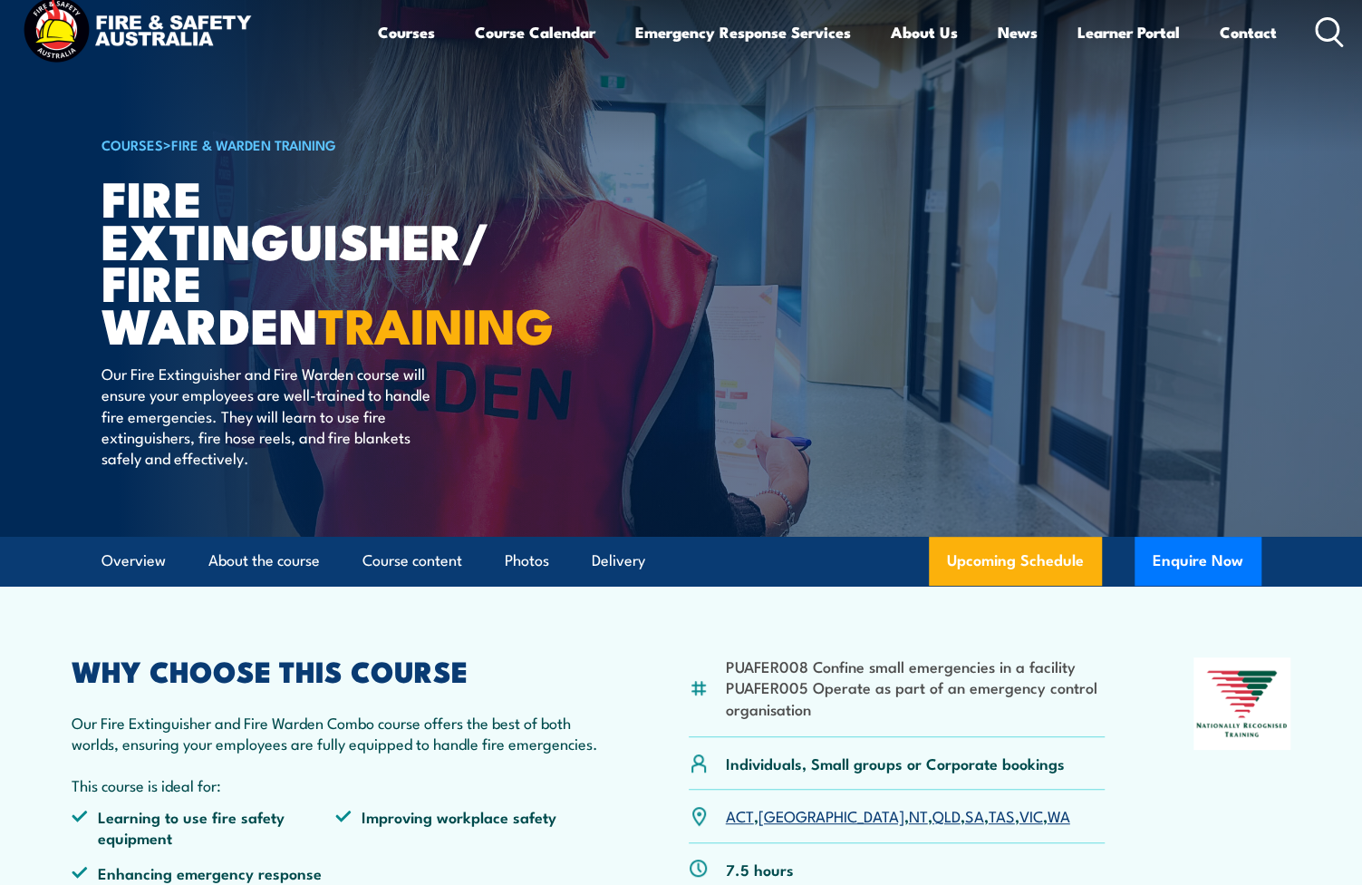
scroll to position [0, 0]
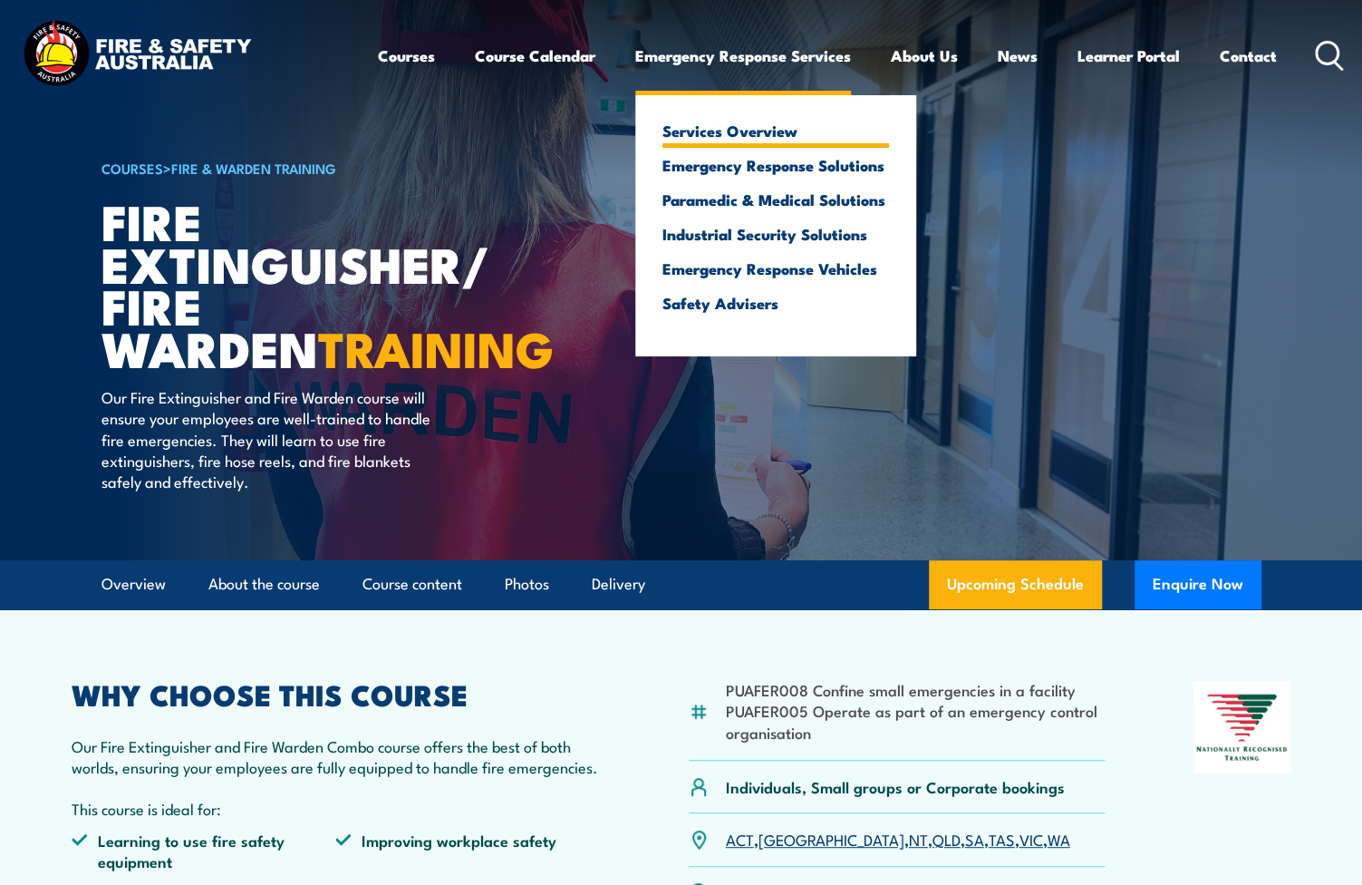
click at [724, 129] on link "Services Overview" at bounding box center [776, 130] width 227 height 16
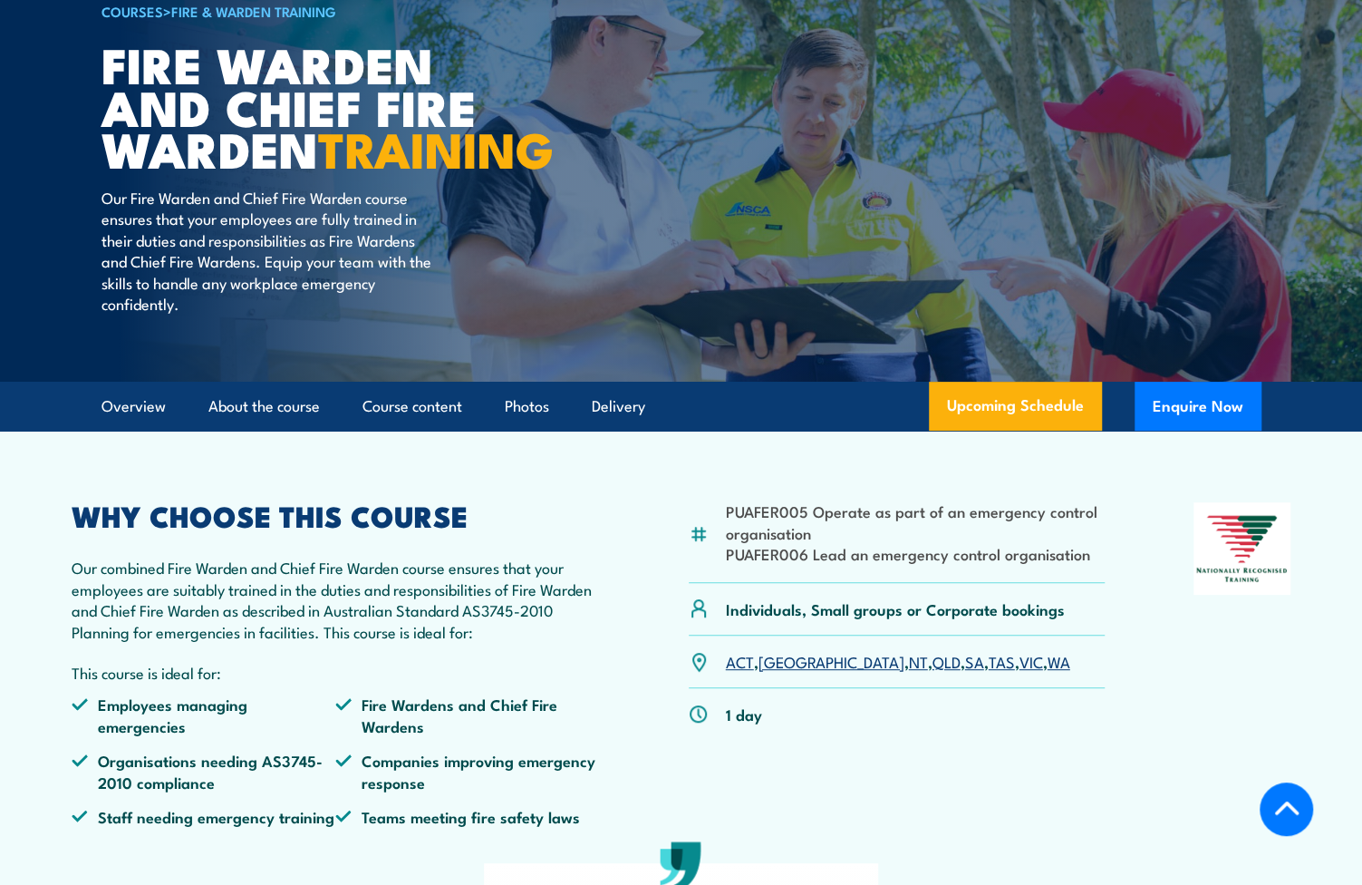
scroll to position [634, 0]
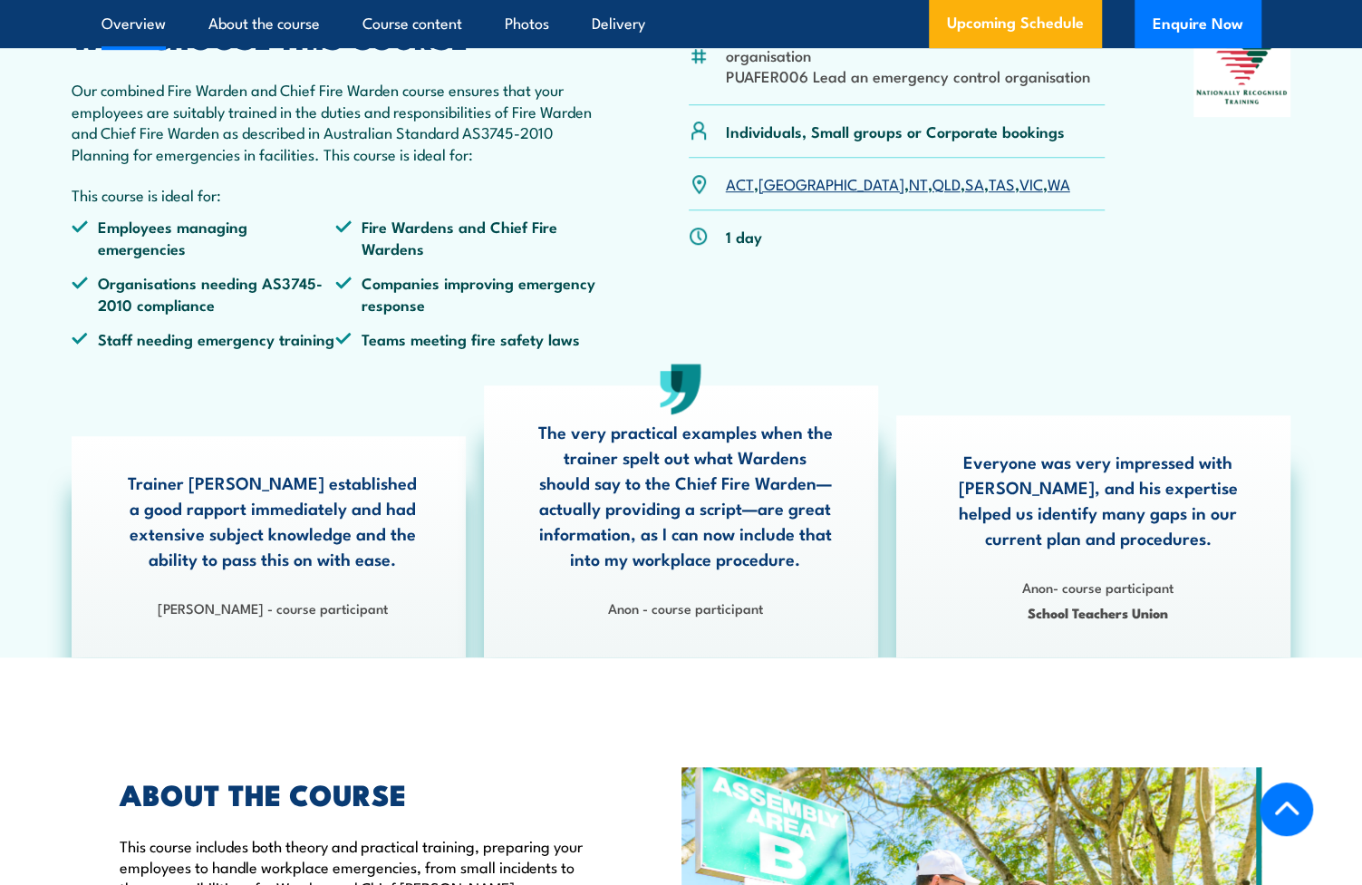
click at [1020, 194] on link "VIC" at bounding box center [1032, 183] width 24 height 22
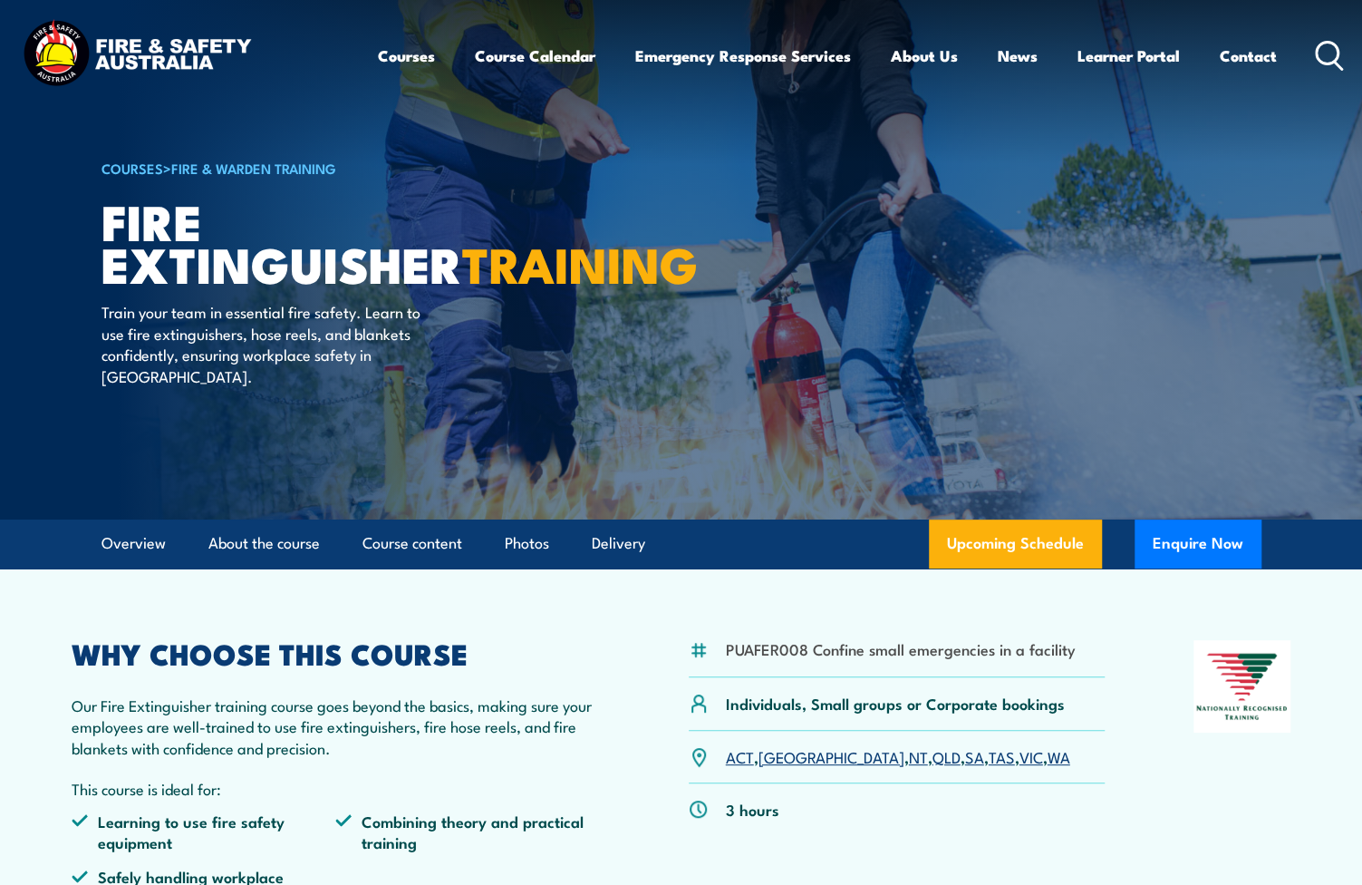
click at [1020, 760] on link "VIC" at bounding box center [1032, 756] width 24 height 22
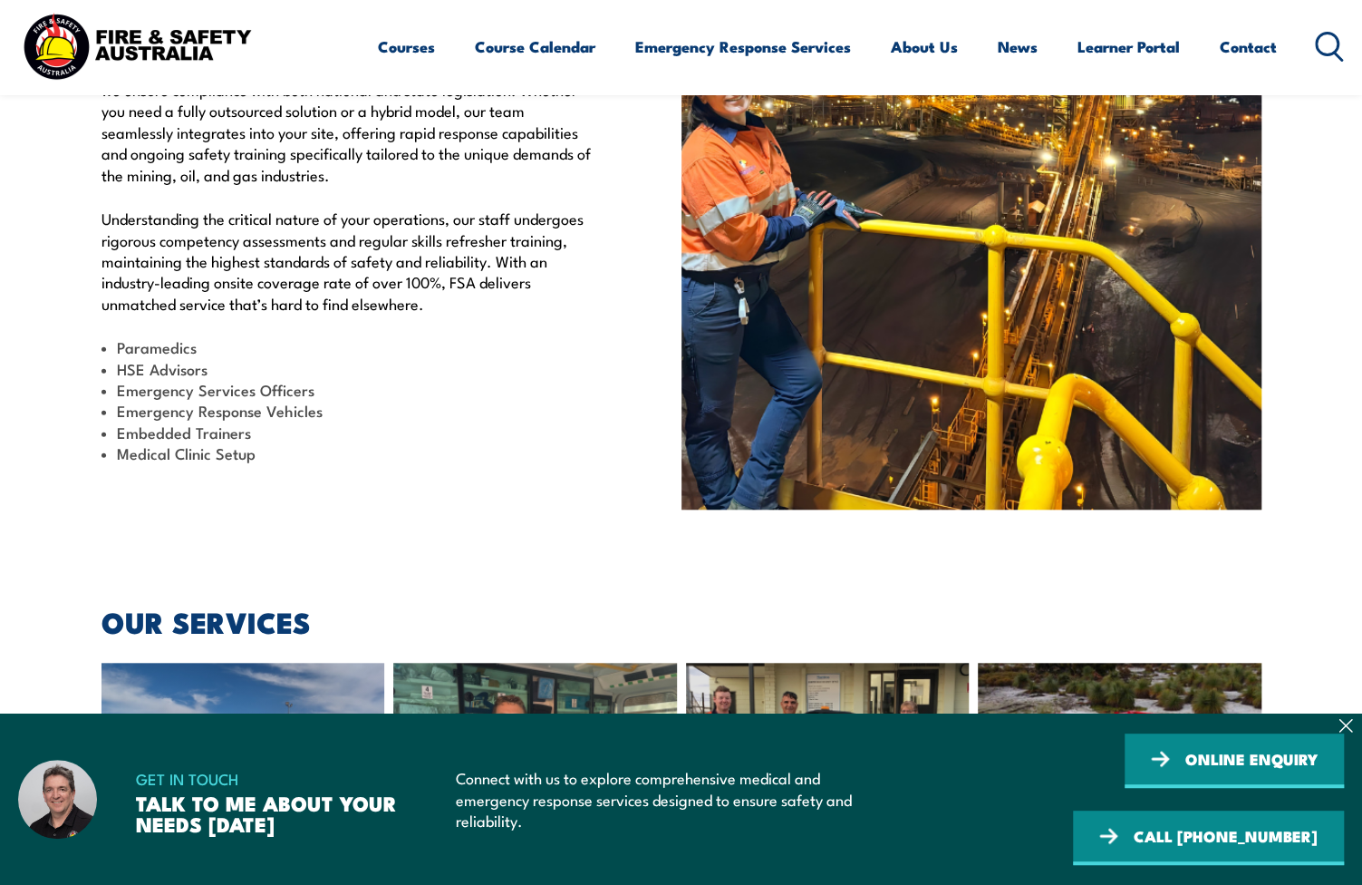
scroll to position [725, 0]
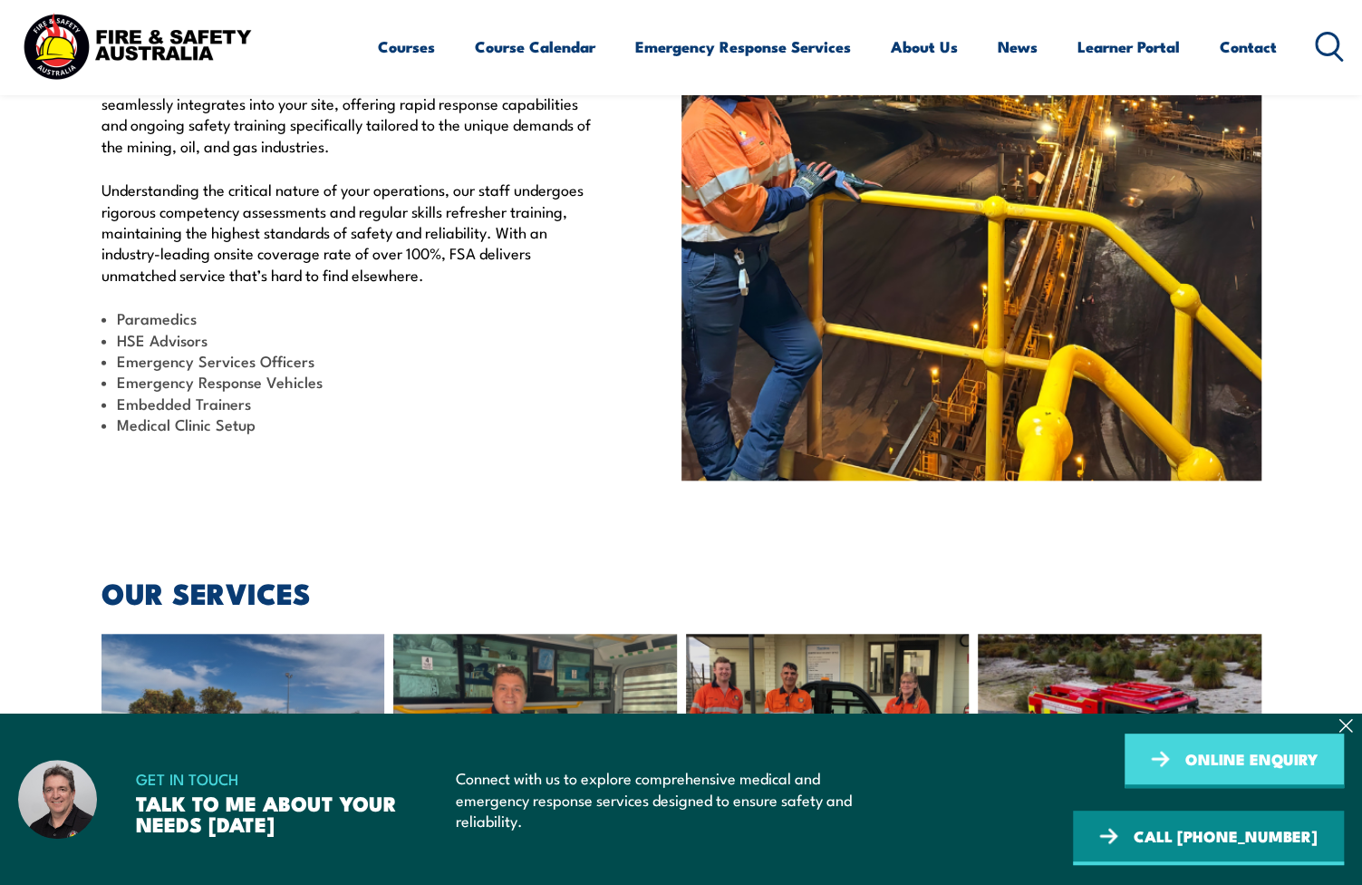
click at [1218, 757] on link "ONLINE ENQUIRY" at bounding box center [1234, 760] width 219 height 54
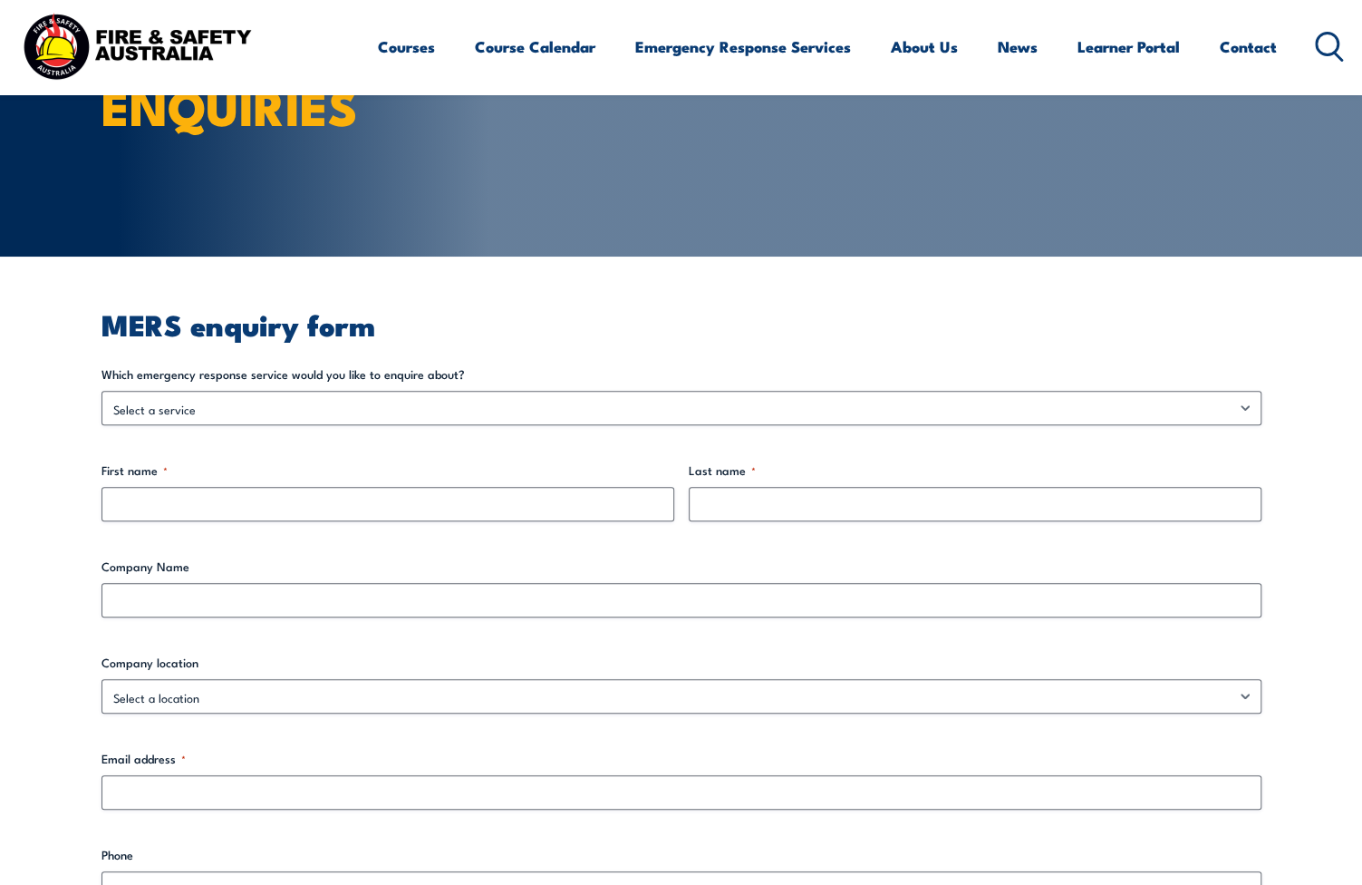
scroll to position [272, 0]
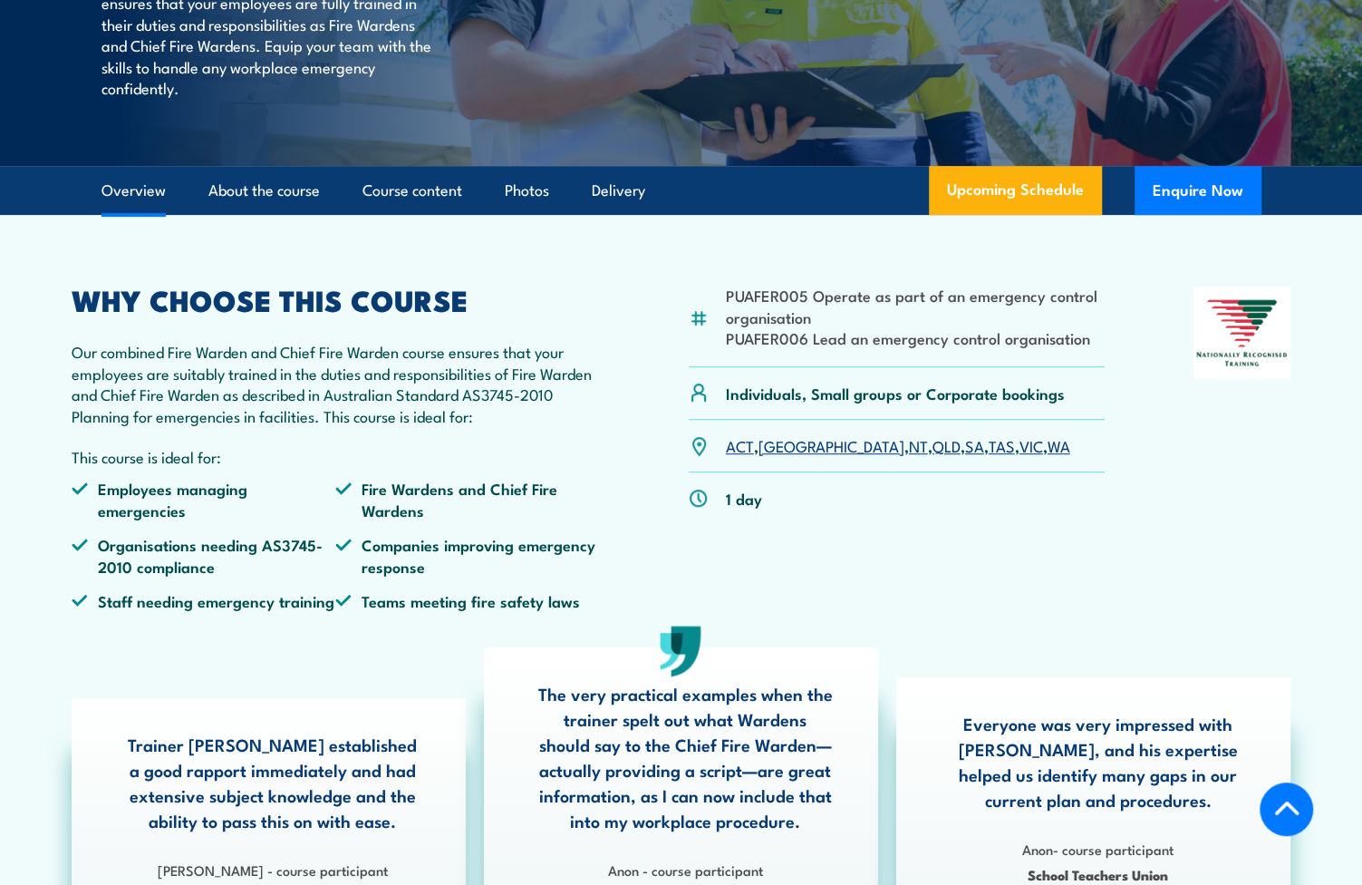
scroll to position [129, 0]
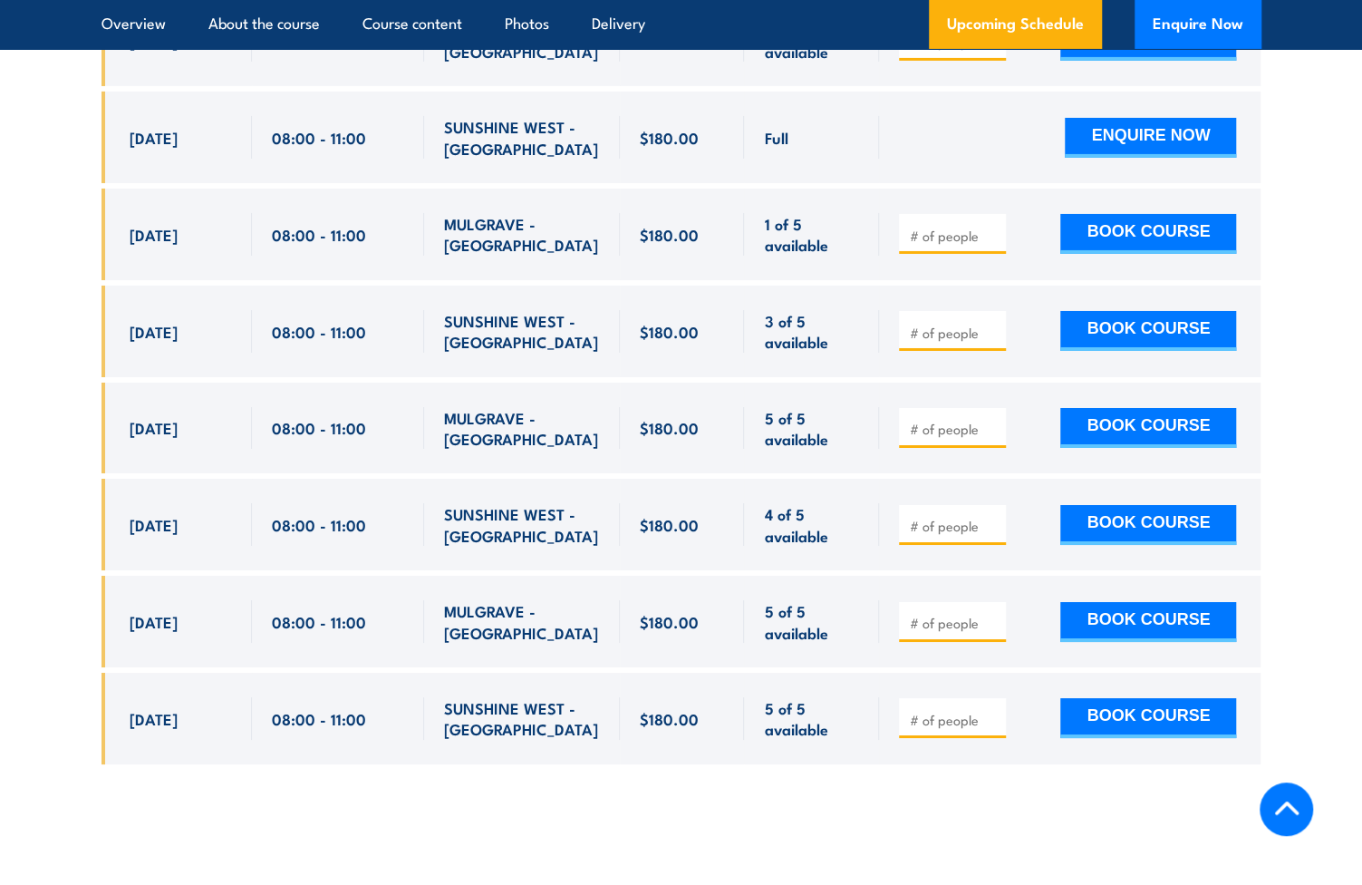
scroll to position [3676, 0]
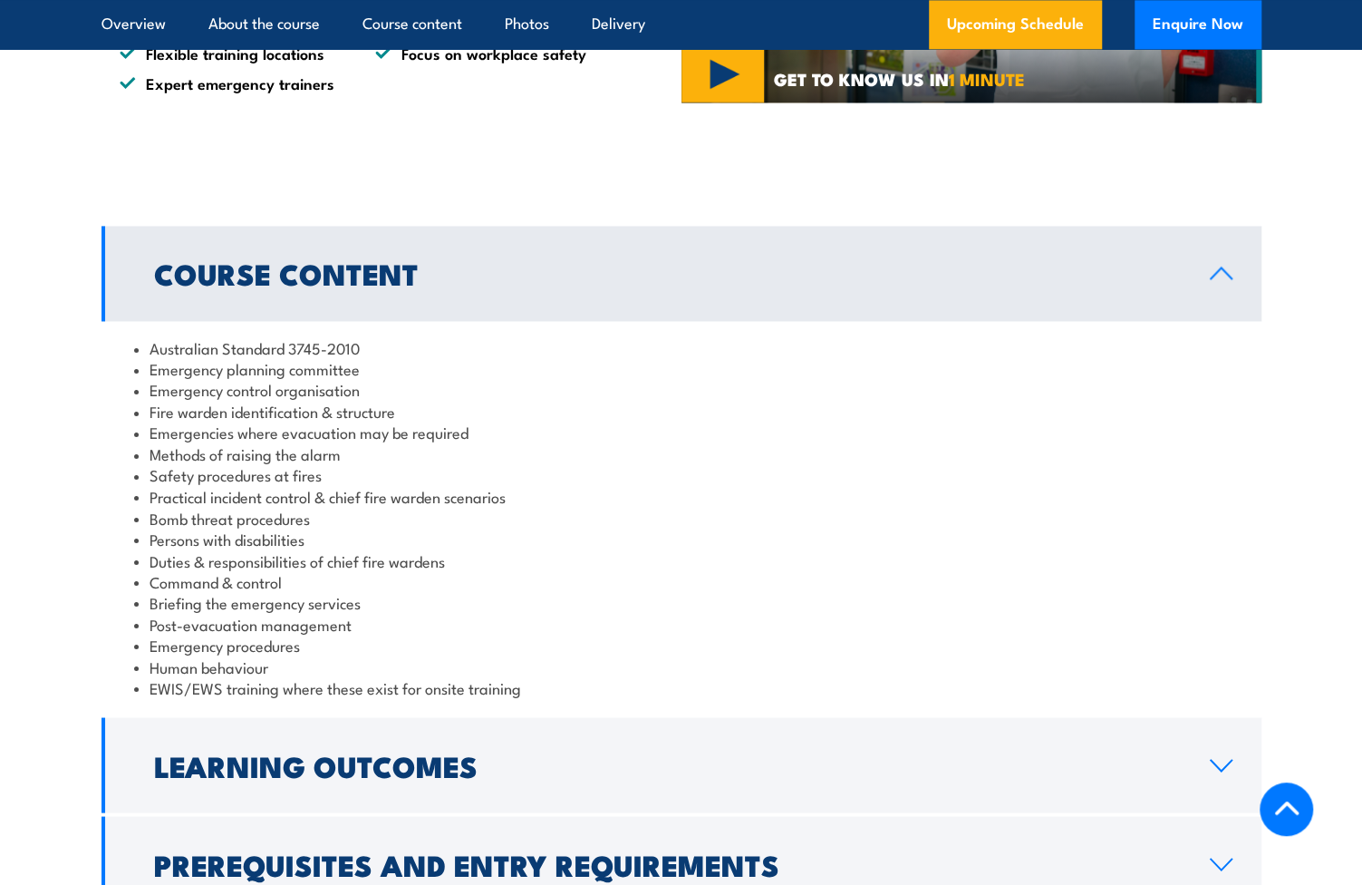
scroll to position [1631, 0]
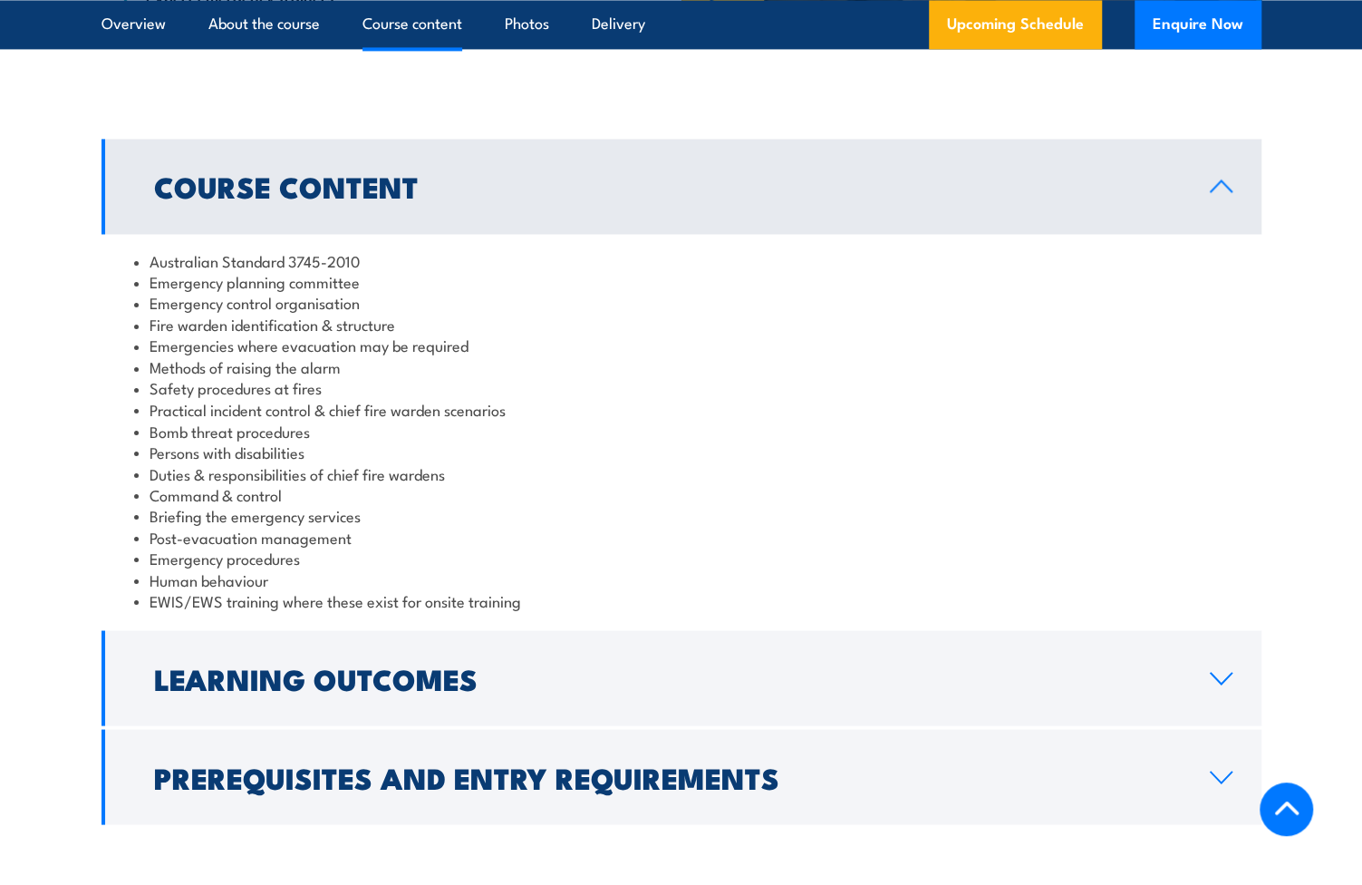
click at [452, 679] on h2 "Learning Outcomes" at bounding box center [667, 676] width 1027 height 25
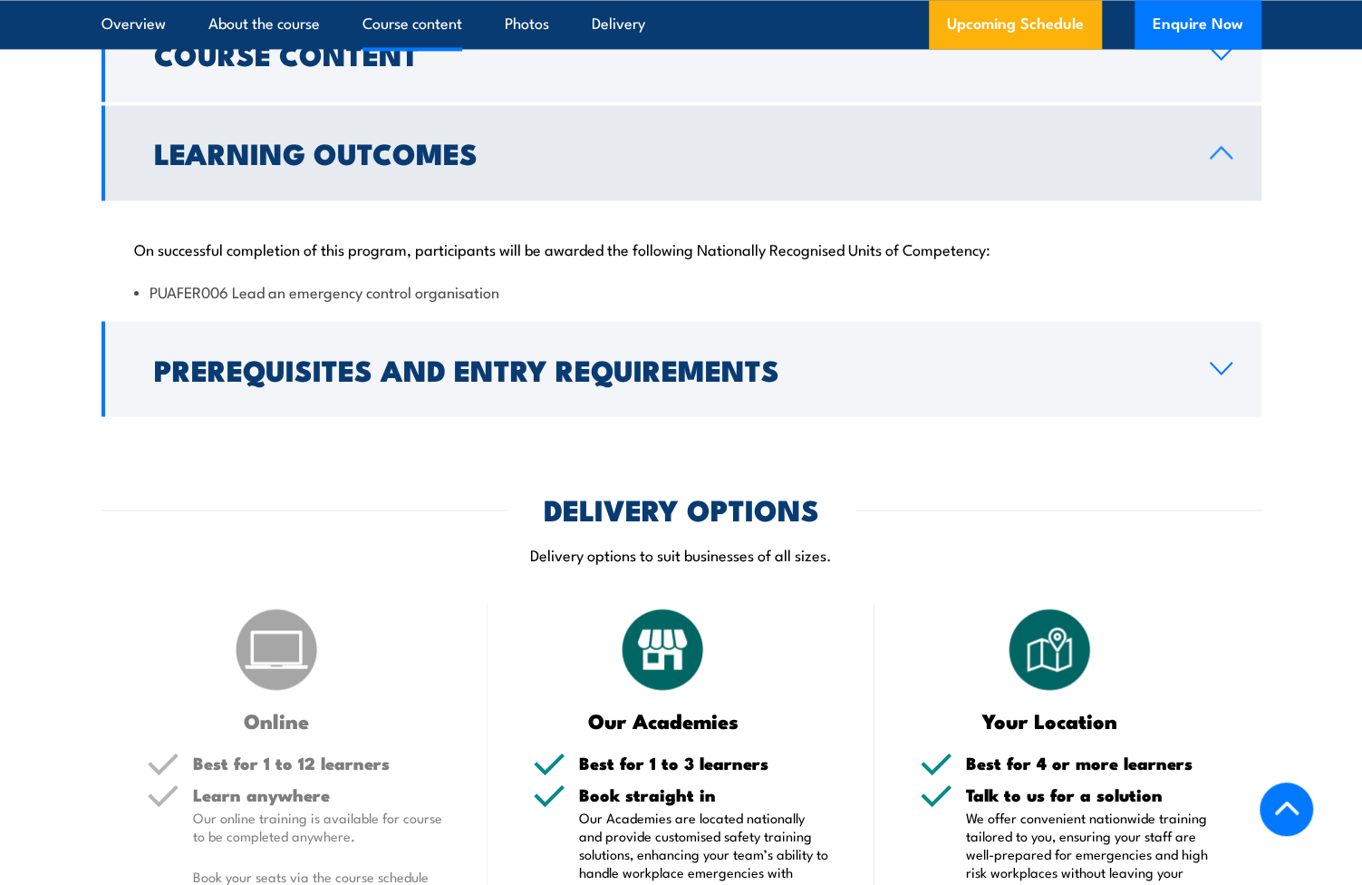
scroll to position [1722, 0]
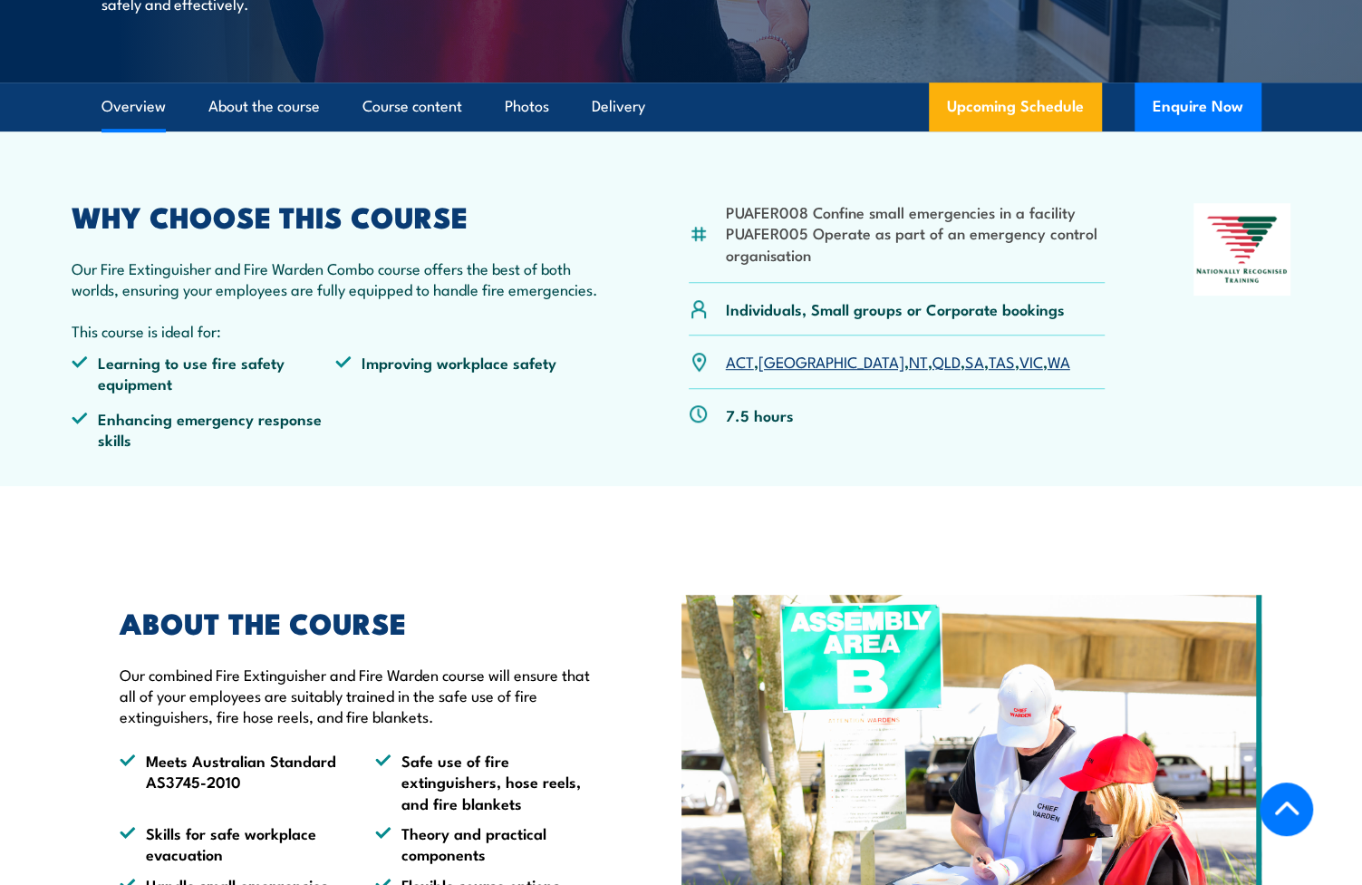
scroll to position [363, 0]
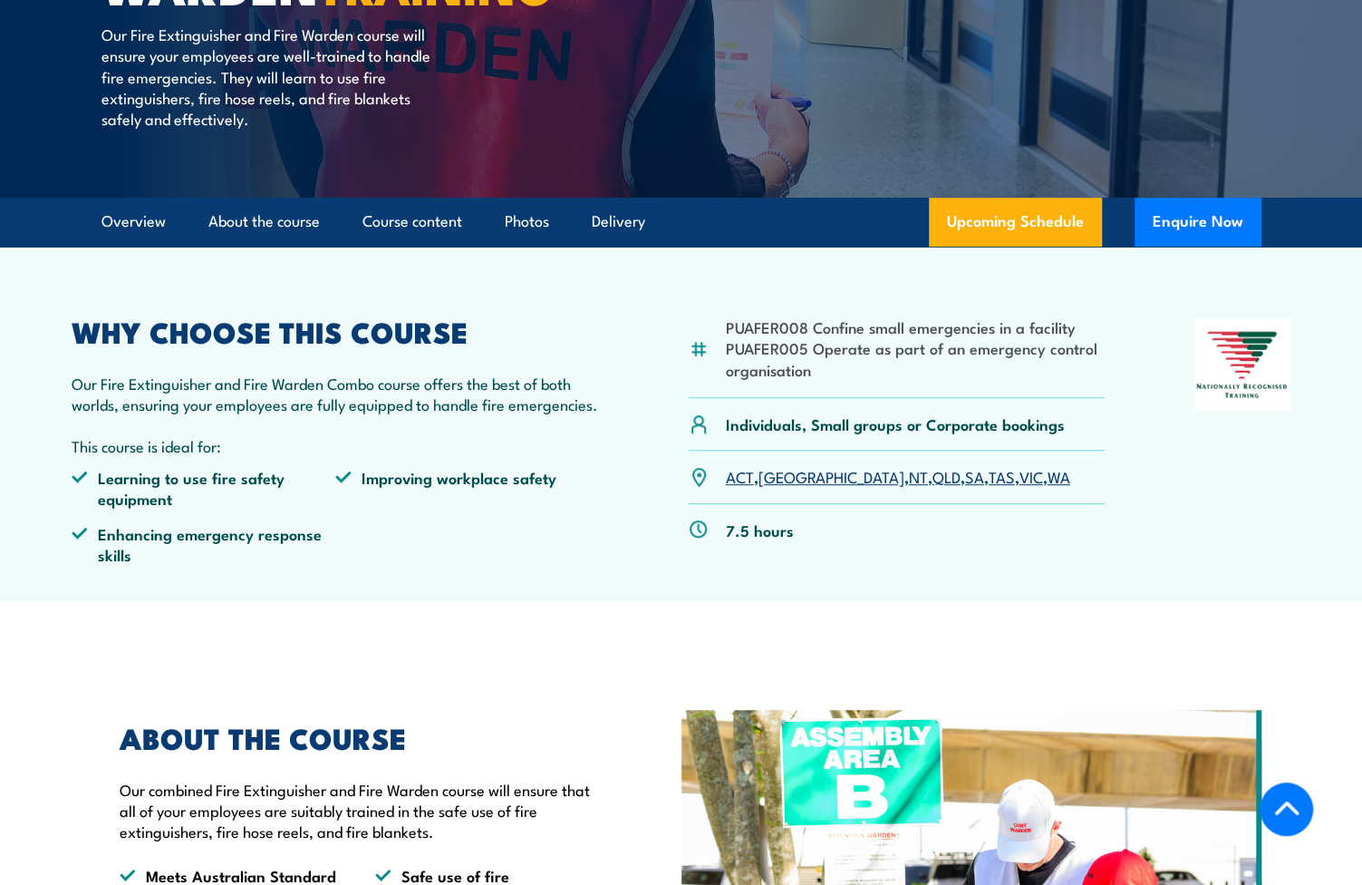
click at [1020, 473] on link "VIC" at bounding box center [1032, 476] width 24 height 22
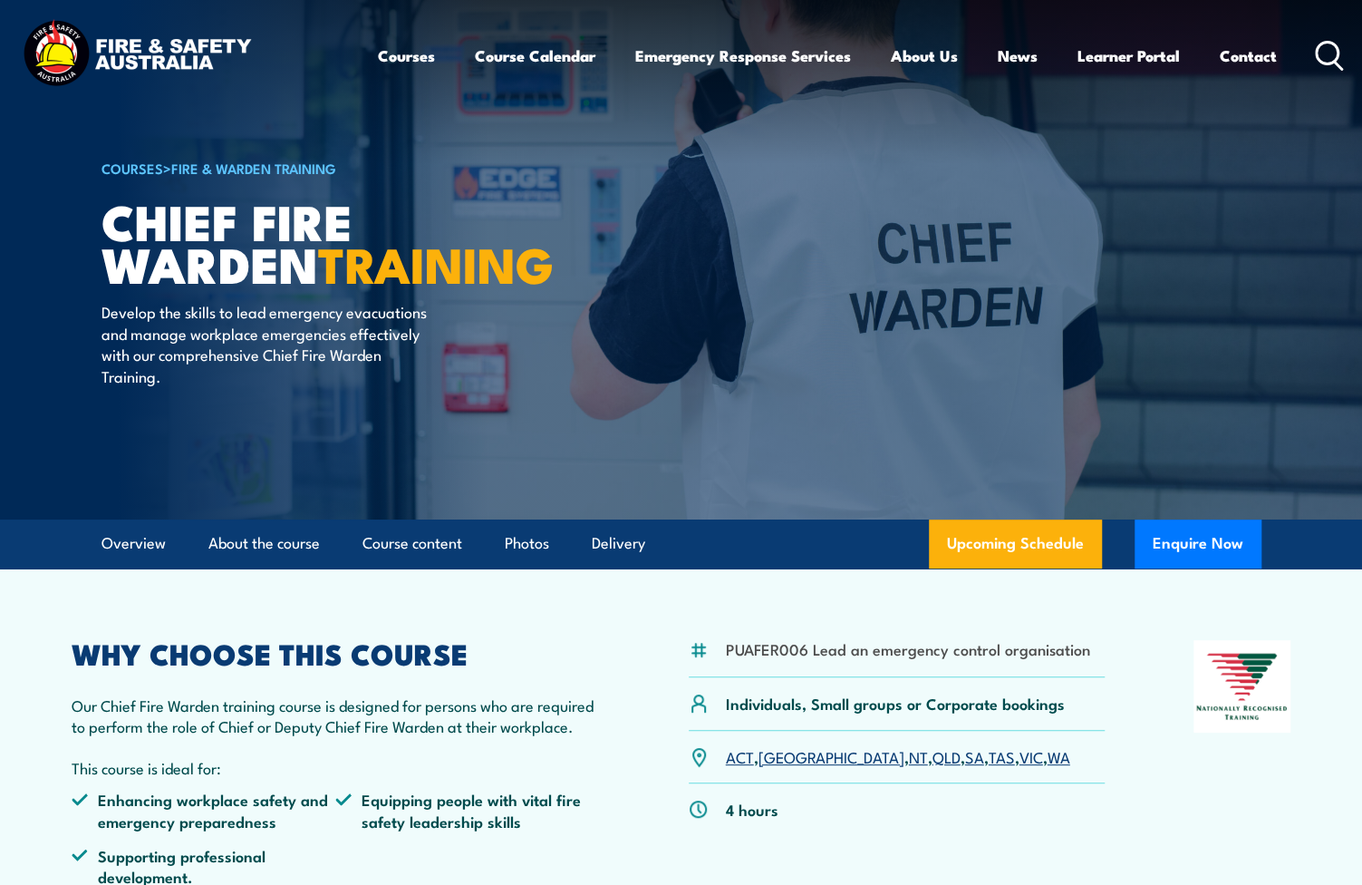
click at [1020, 756] on link "VIC" at bounding box center [1032, 756] width 24 height 22
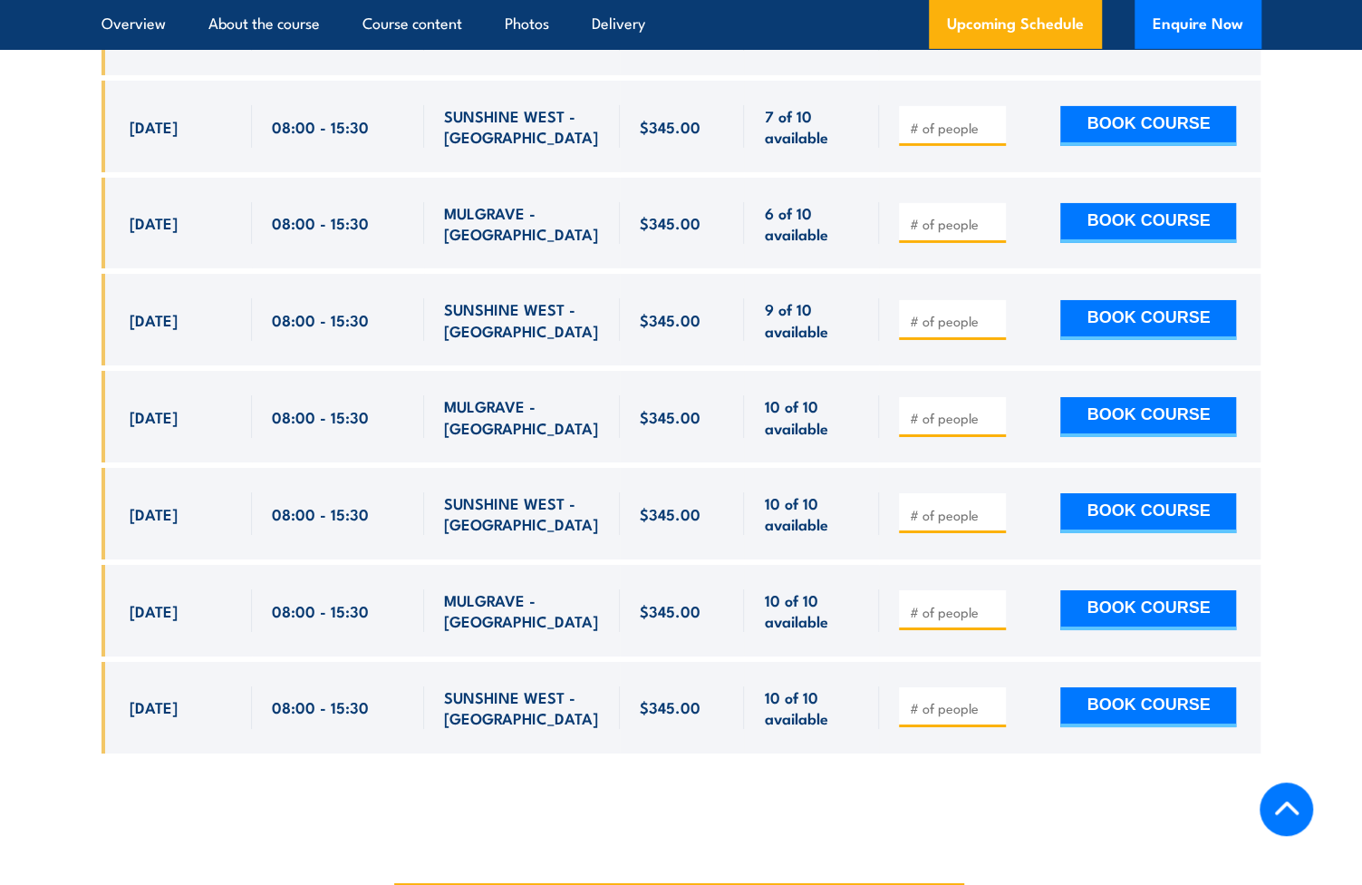
scroll to position [2522, 0]
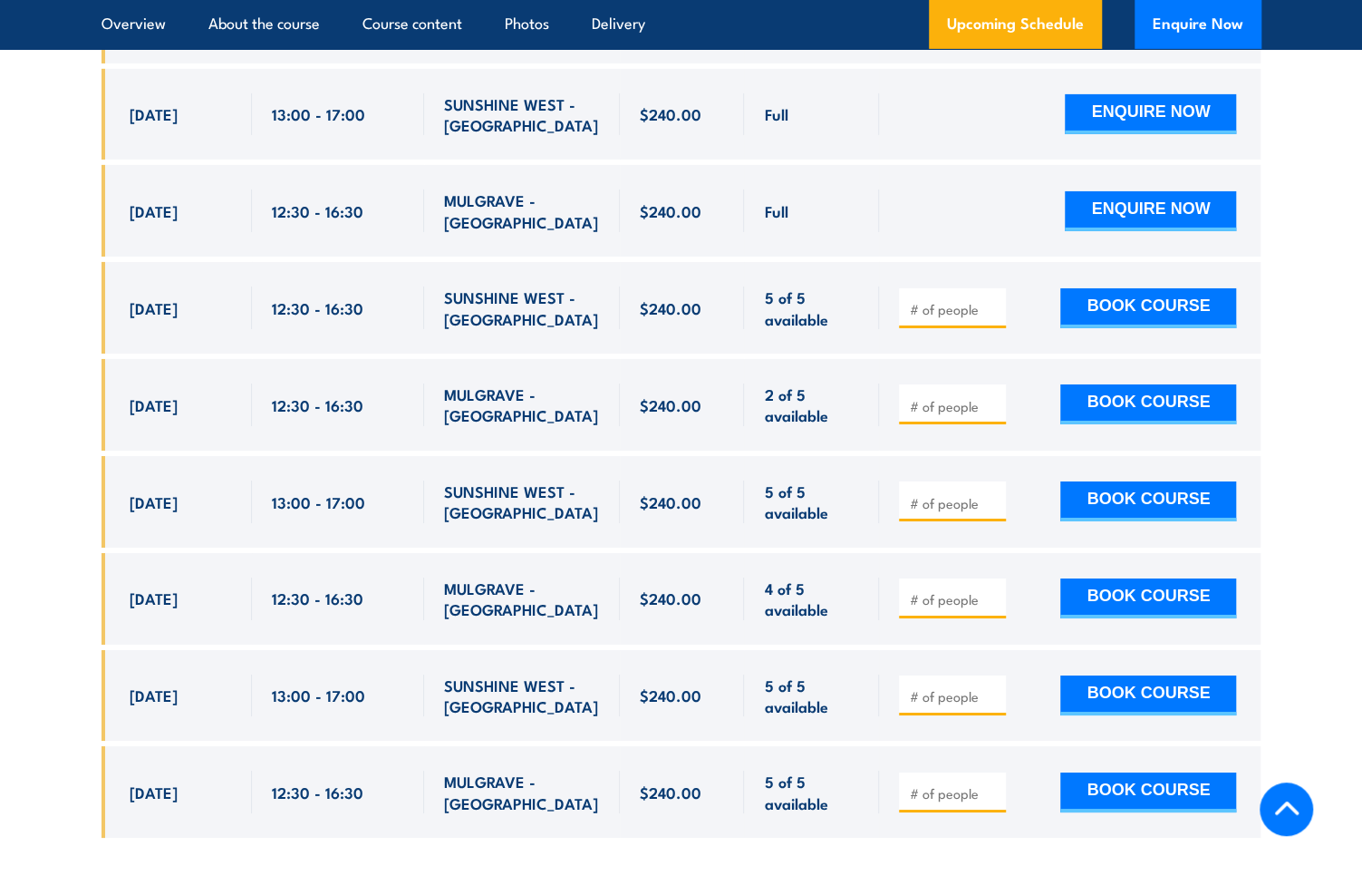
scroll to position [3596, 0]
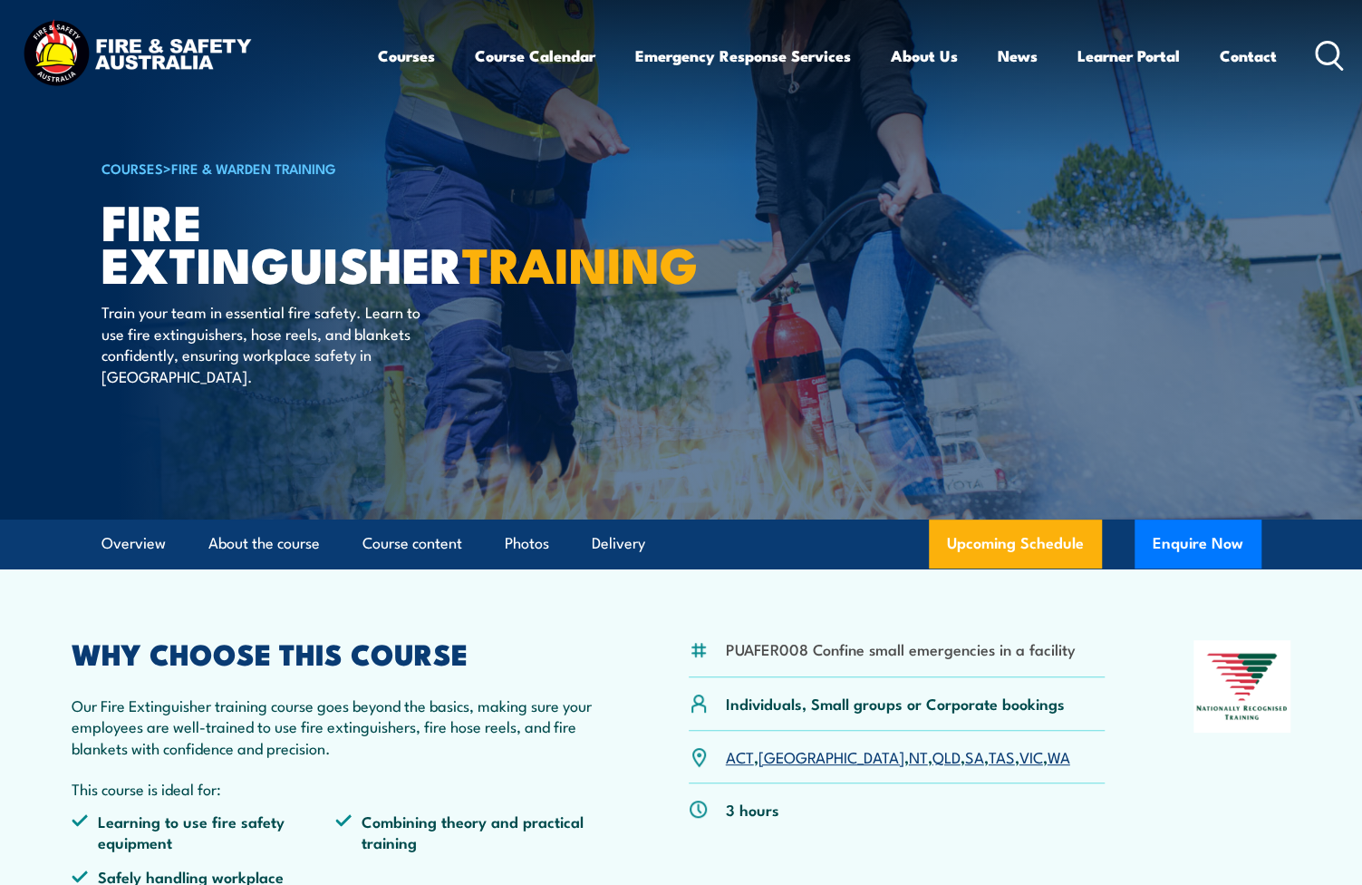
click at [1020, 759] on link "VIC" at bounding box center [1032, 756] width 24 height 22
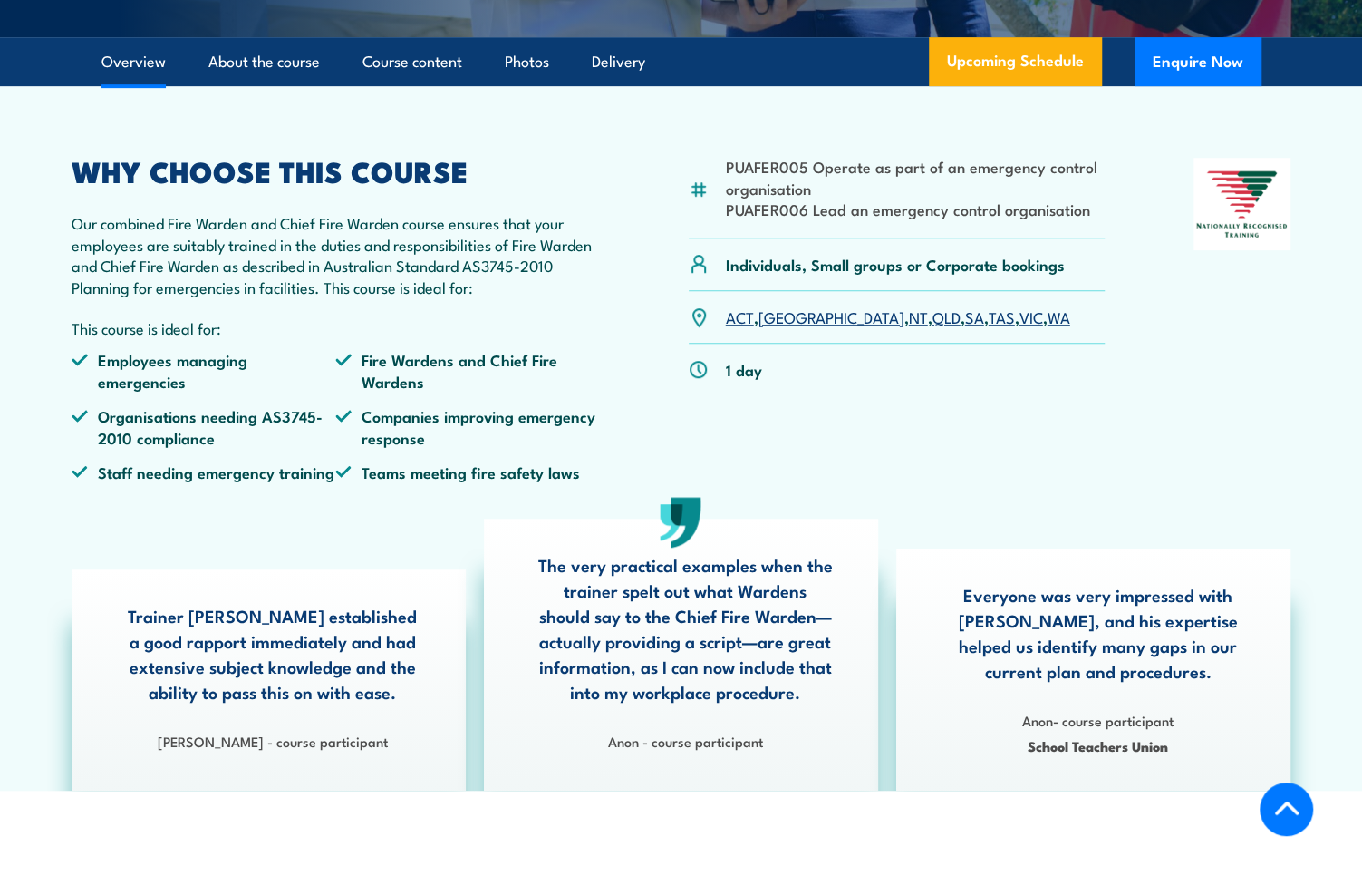
scroll to position [544, 0]
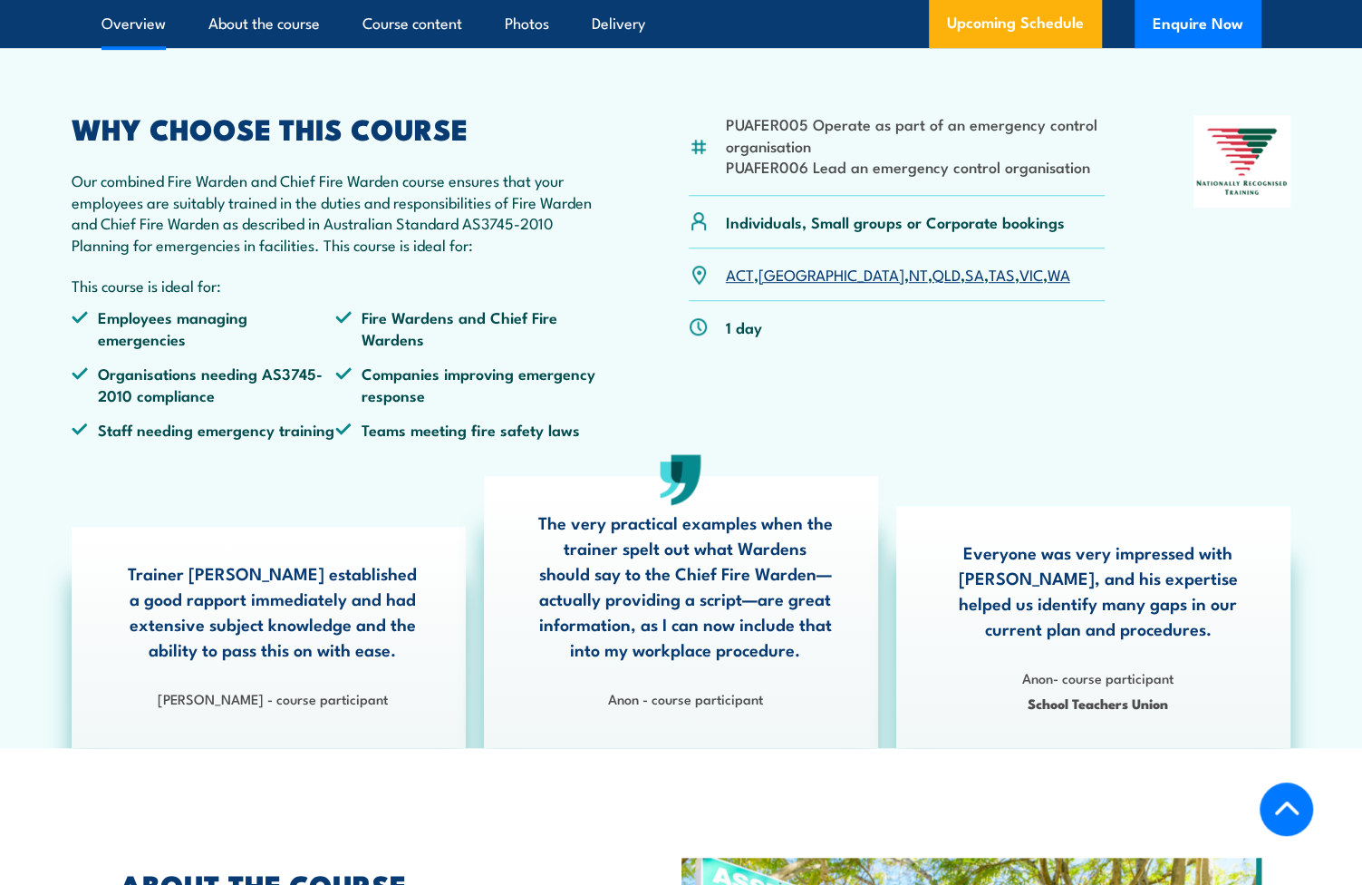
click at [1020, 285] on link "VIC" at bounding box center [1032, 274] width 24 height 22
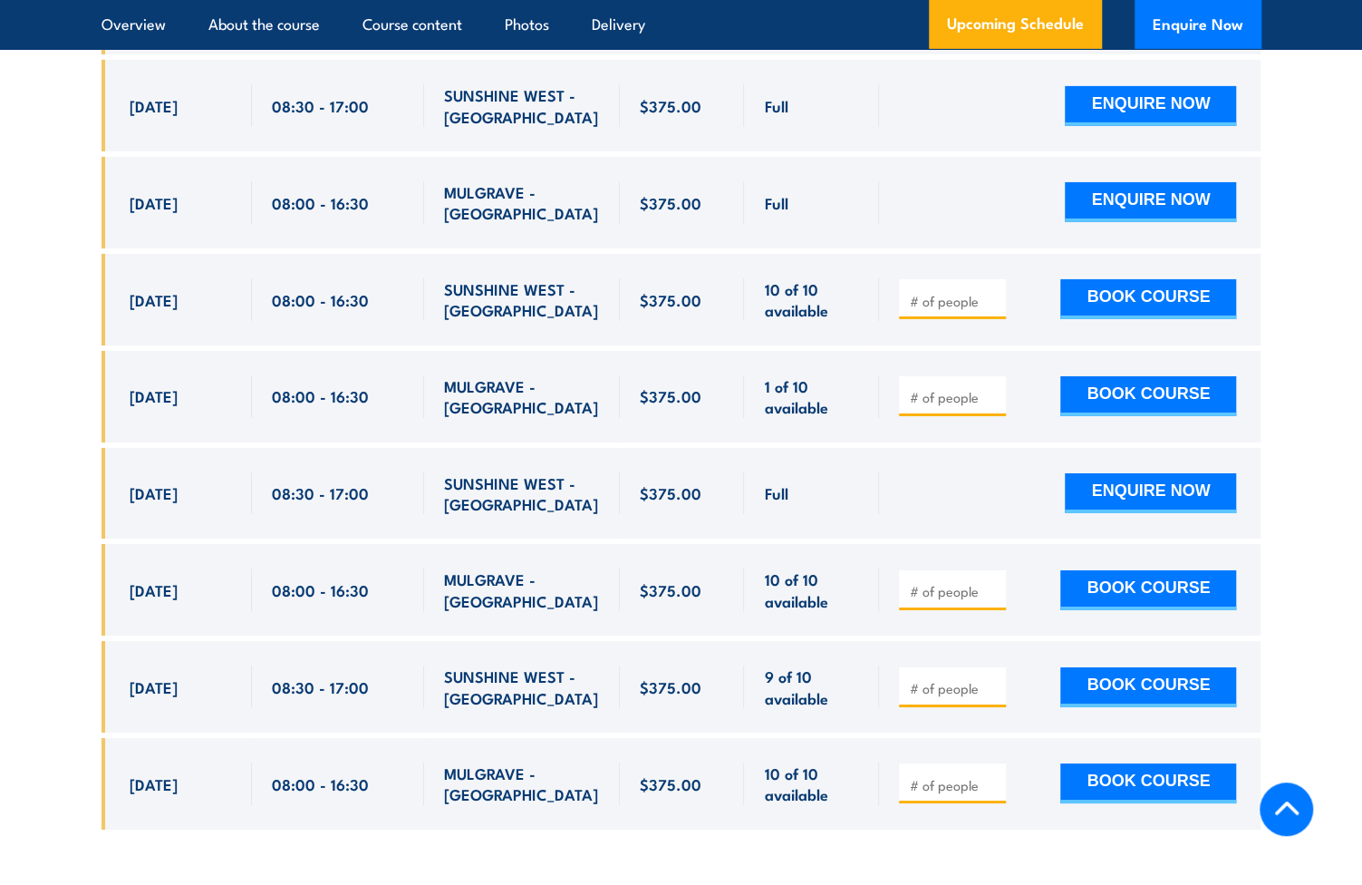
scroll to position [3573, 0]
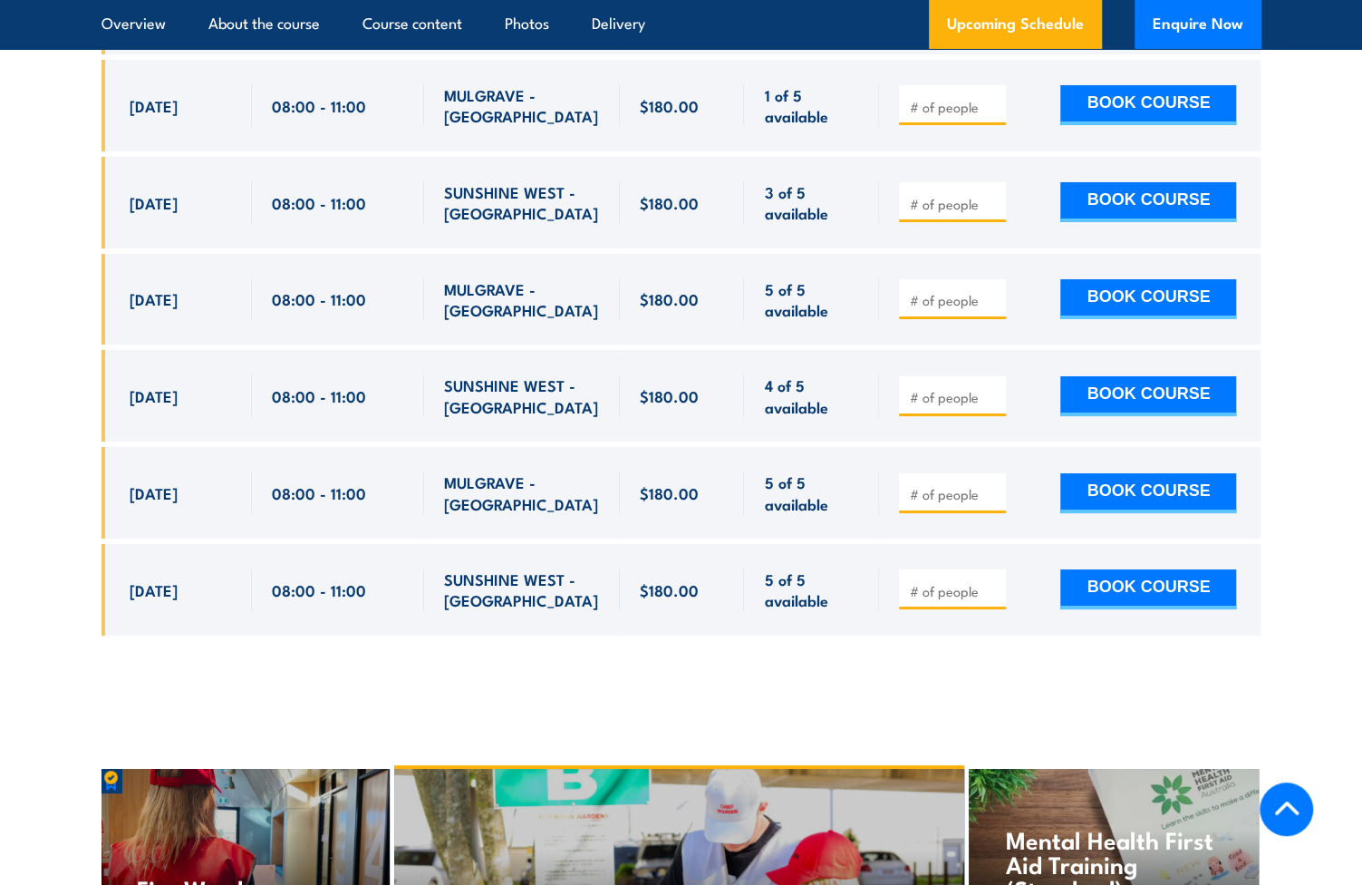
scroll to position [3767, 0]
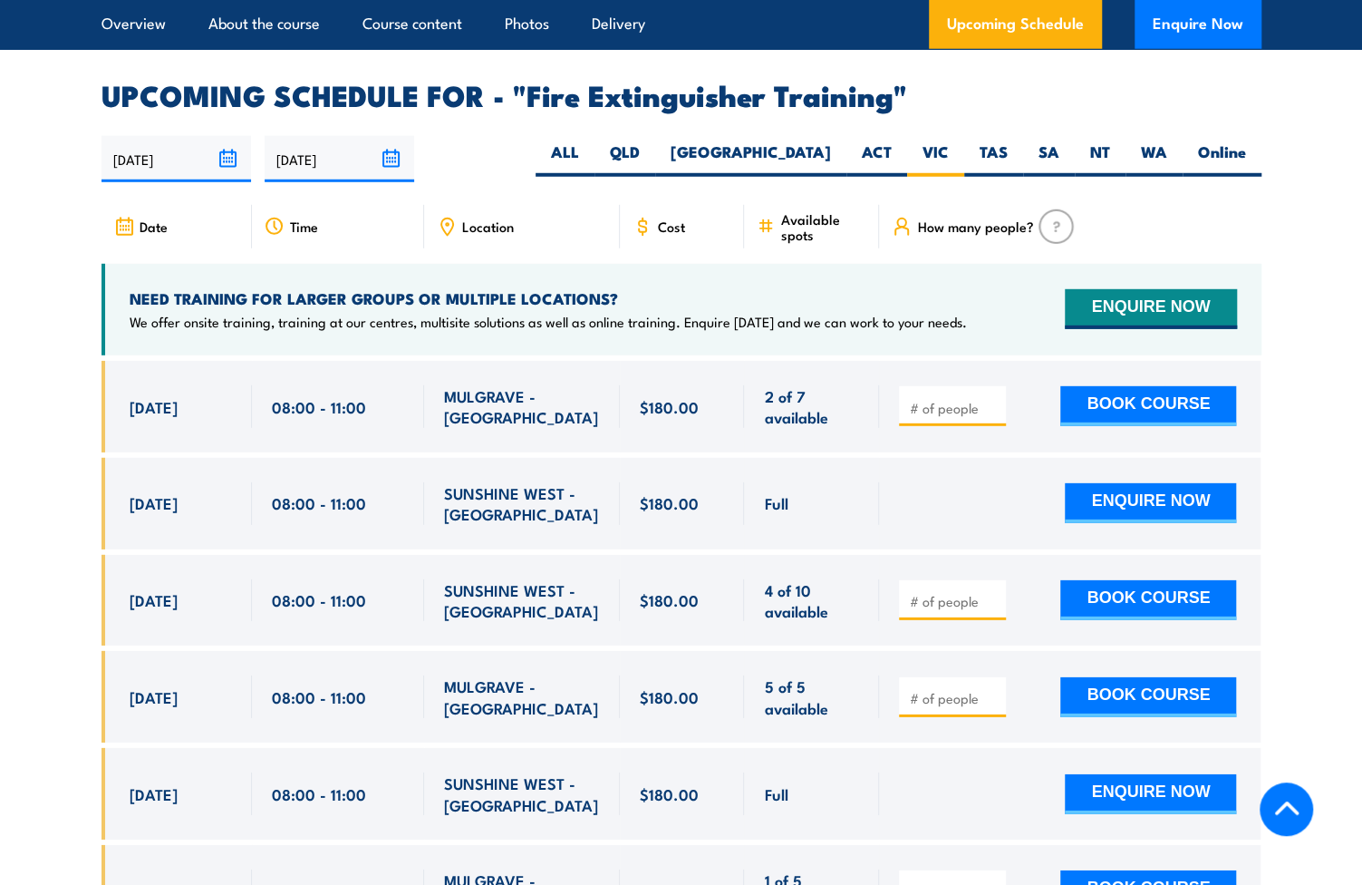
scroll to position [3042, 0]
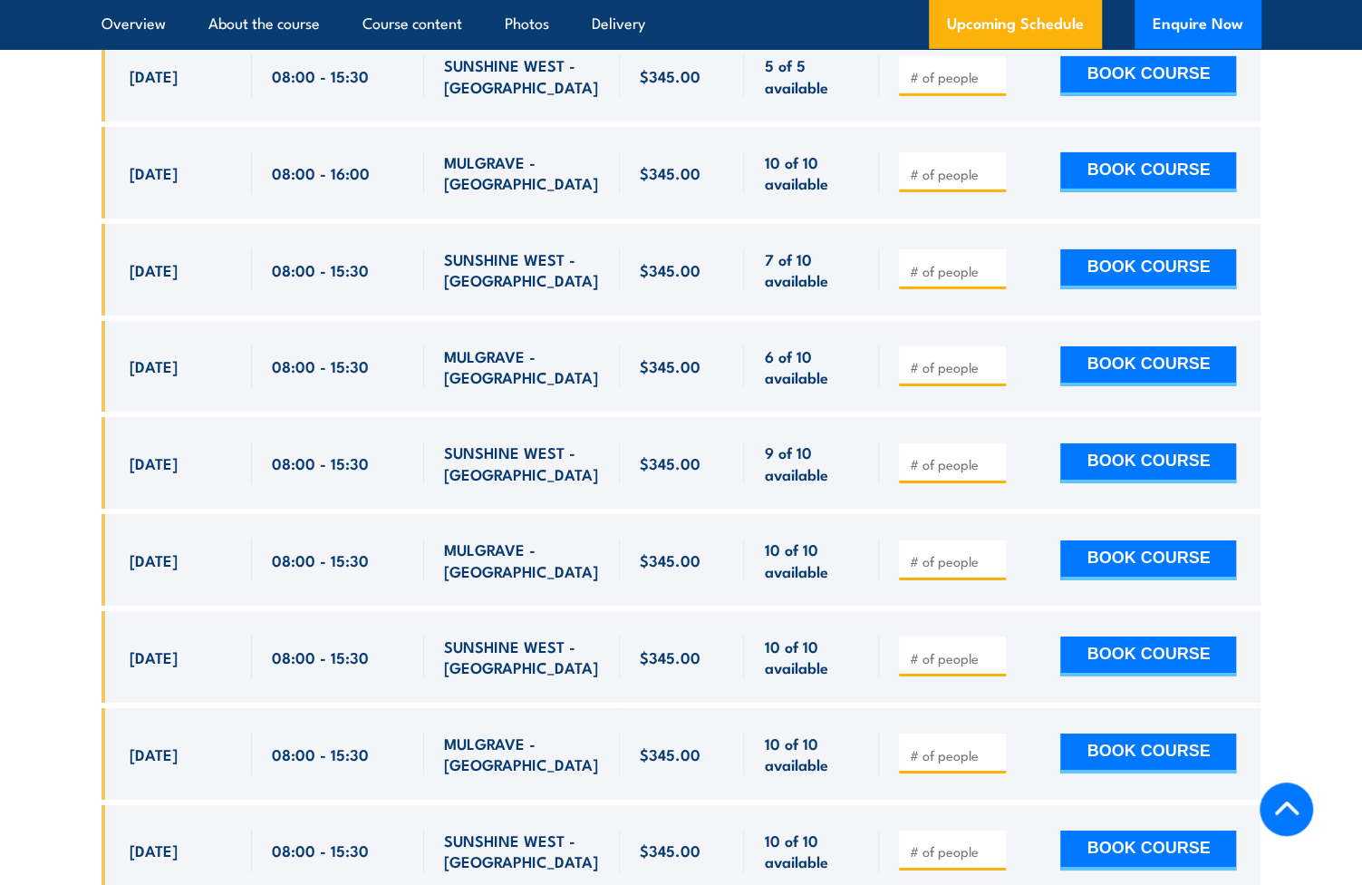
scroll to position [3520, 0]
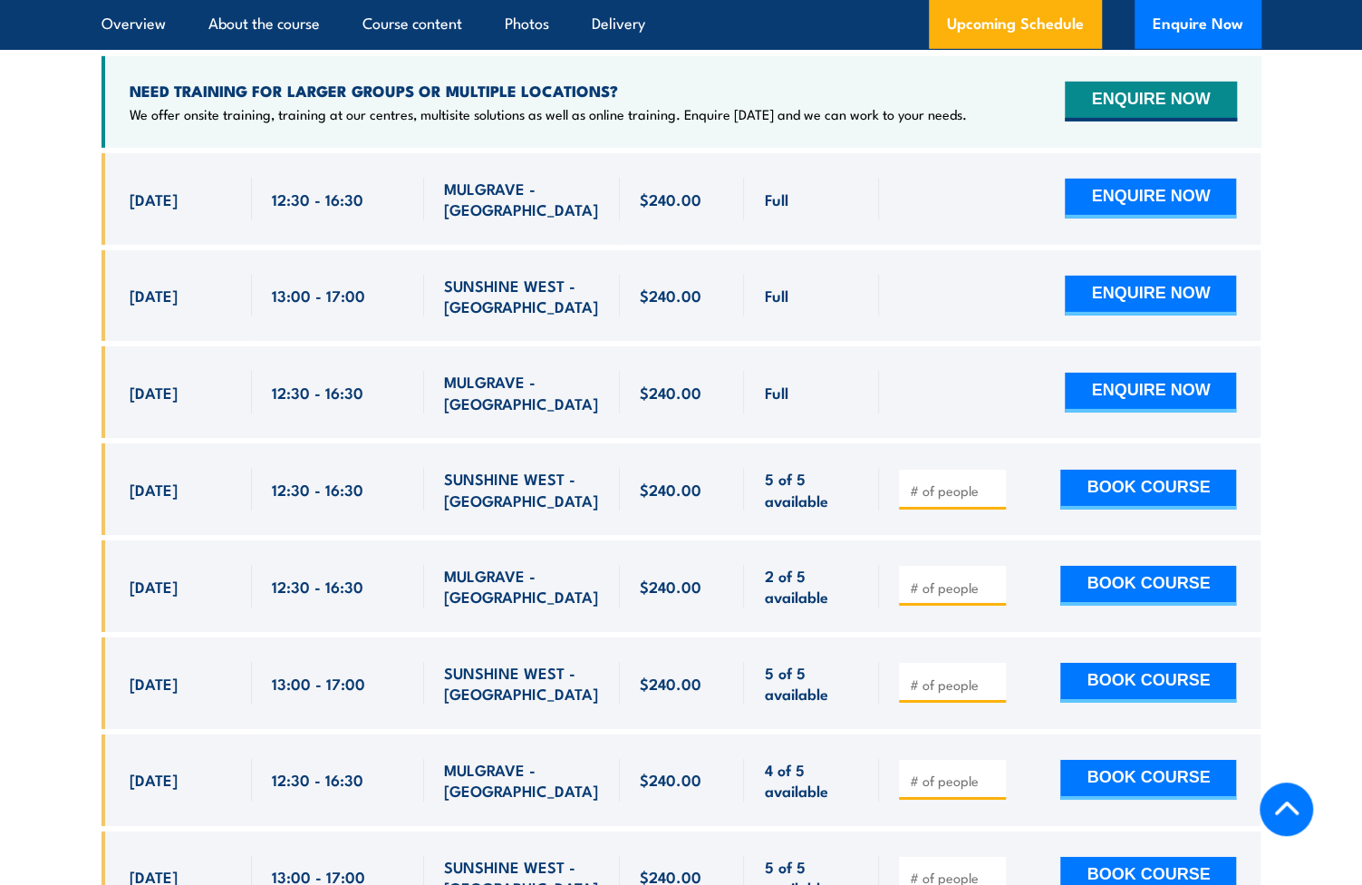
scroll to position [3414, 0]
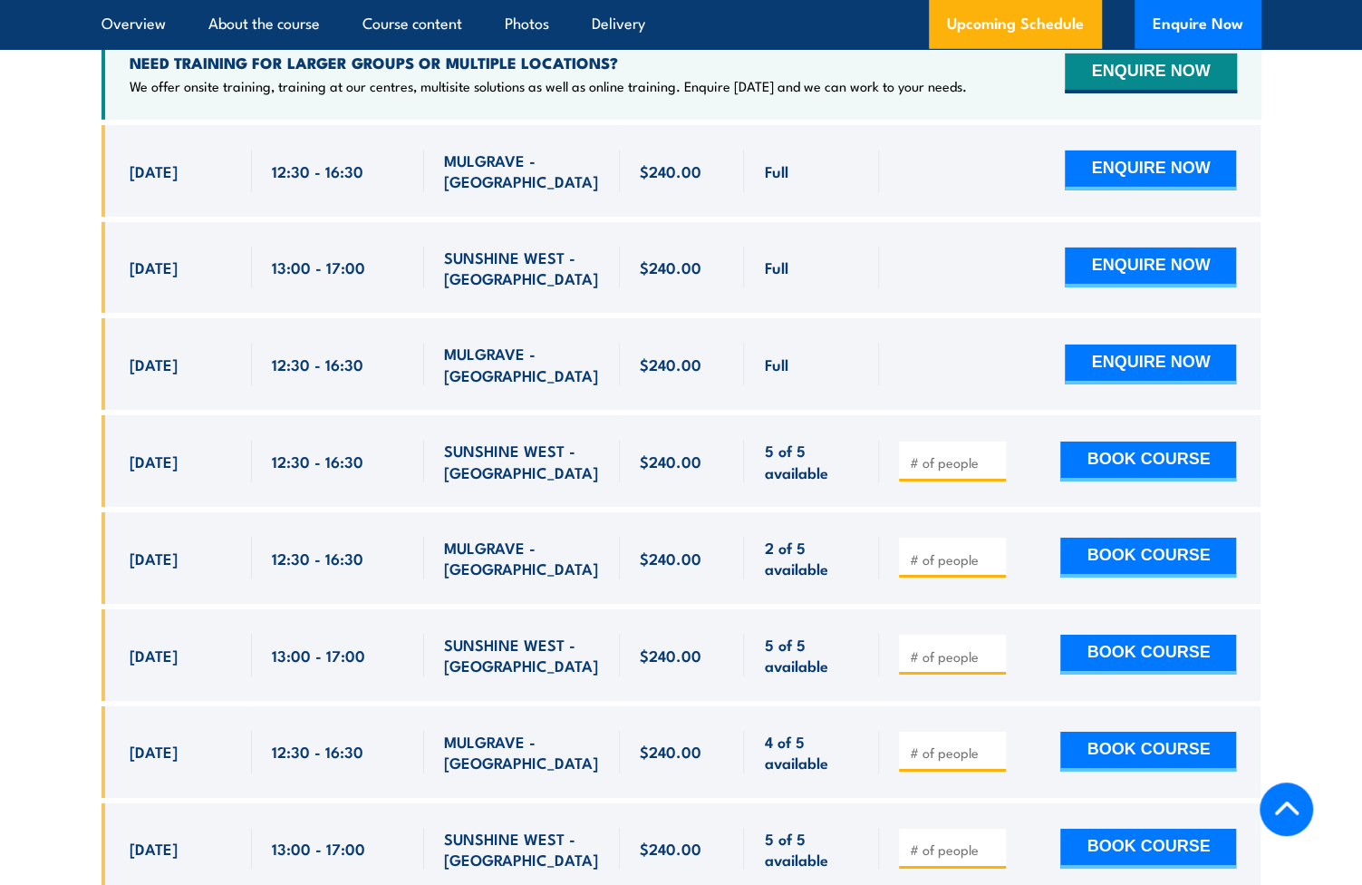
click at [35, 861] on section "UPCOMING SCHEDULE FOR - "Chief Fire Warden Training" [DATE] [DATE]" at bounding box center [681, 432] width 1362 height 1172
